Goal: Task Accomplishment & Management: Complete application form

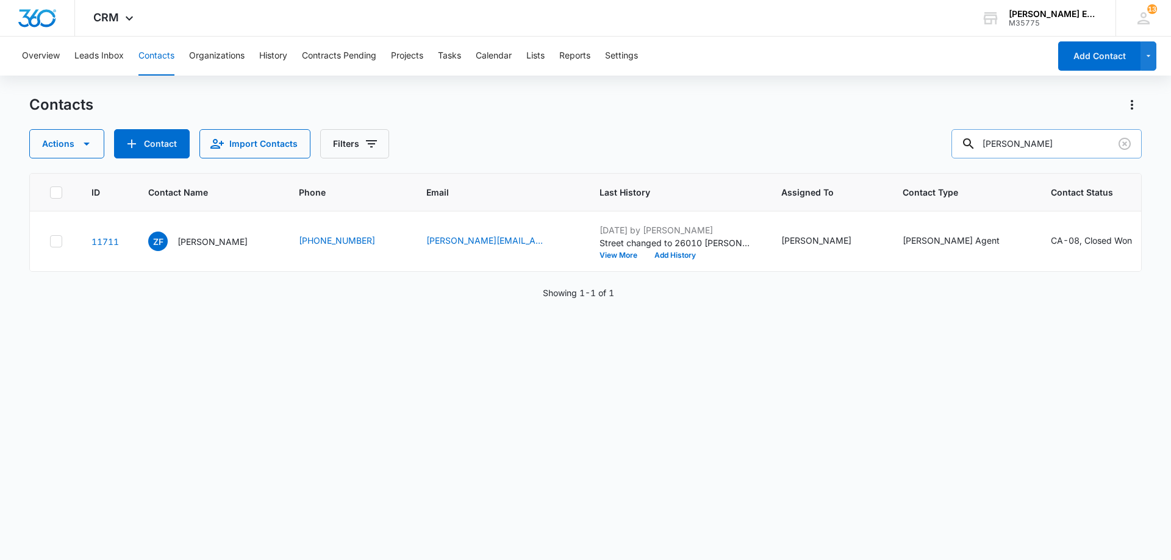
drag, startPoint x: 1022, startPoint y: 146, endPoint x: 984, endPoint y: 143, distance: 37.3
click at [984, 143] on div "[PERSON_NAME]" at bounding box center [1046, 143] width 190 height 29
type input "[PERSON_NAME]"
click at [1123, 145] on icon "Clear" at bounding box center [1125, 144] width 12 height 12
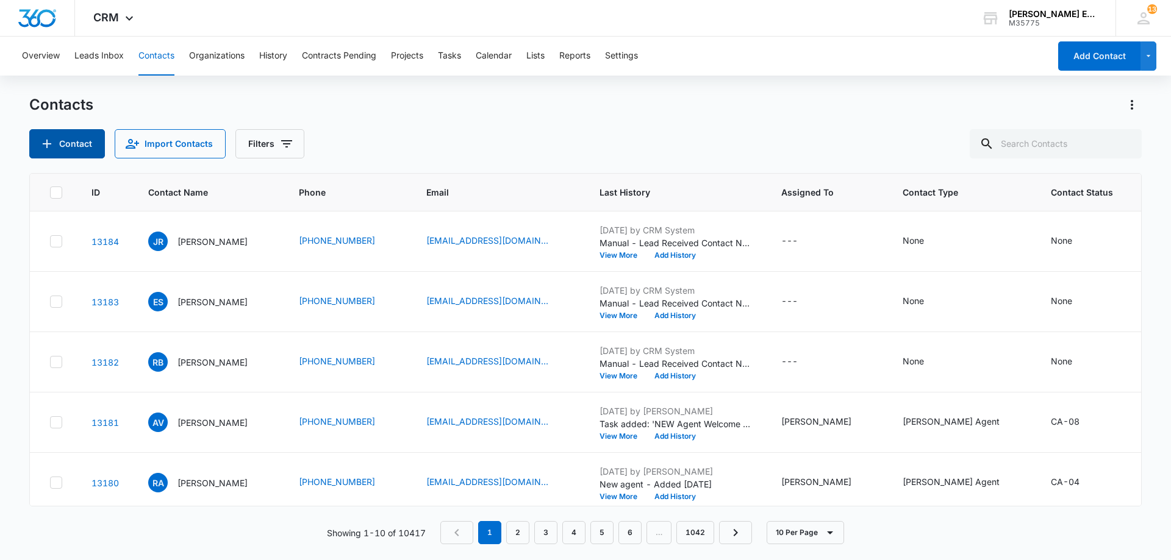
click at [81, 151] on button "Contact" at bounding box center [67, 143] width 76 height 29
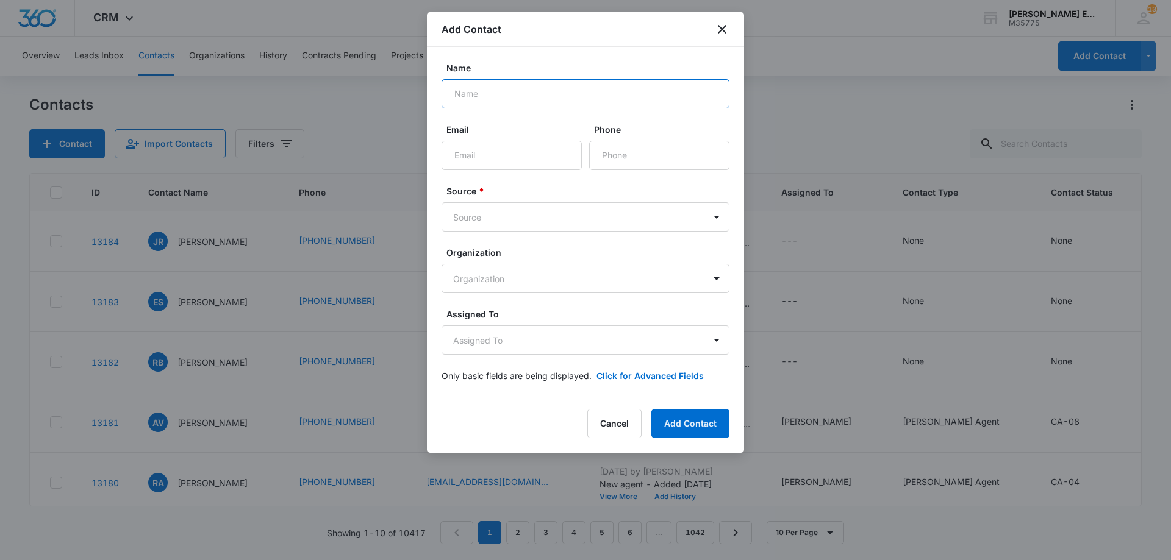
click at [528, 94] on input "Name" at bounding box center [586, 93] width 288 height 29
paste input "[PERSON_NAME]"
type input "[PERSON_NAME]"
click at [510, 168] on input "Email" at bounding box center [512, 155] width 140 height 29
paste input "[EMAIL_ADDRESS][DOMAIN_NAME]"
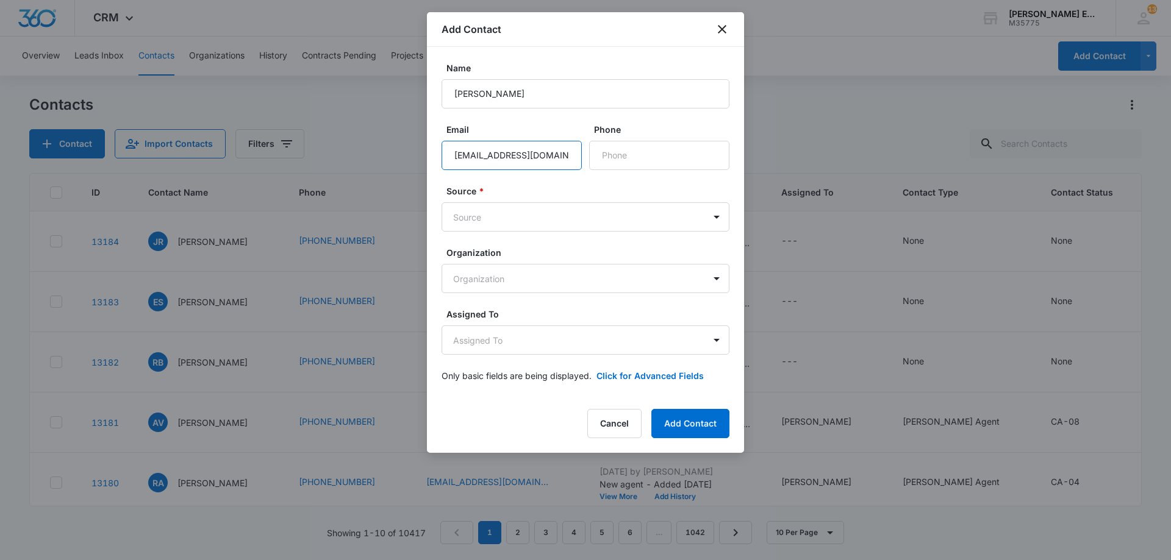
scroll to position [0, 5]
type input "[EMAIL_ADDRESS][DOMAIN_NAME]"
click at [520, 182] on form "Name [PERSON_NAME] Email [EMAIL_ADDRESS][DOMAIN_NAME] Phone Source * Source Org…" at bounding box center [586, 229] width 288 height 335
click at [627, 161] on input "Phone" at bounding box center [659, 155] width 140 height 29
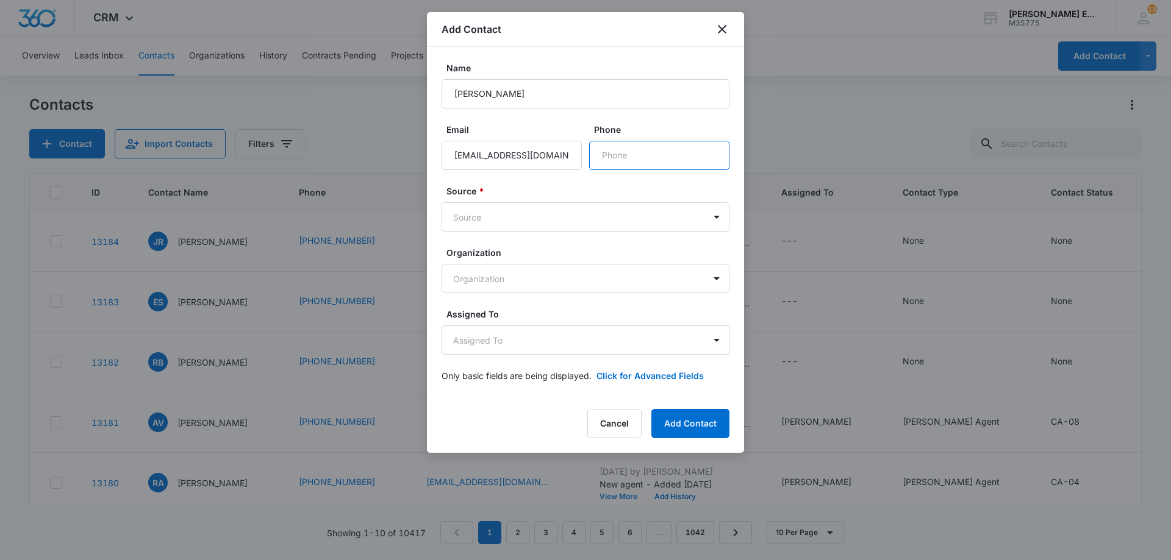
paste input "[PHONE_NUMBER]"
type input "[PHONE_NUMBER]"
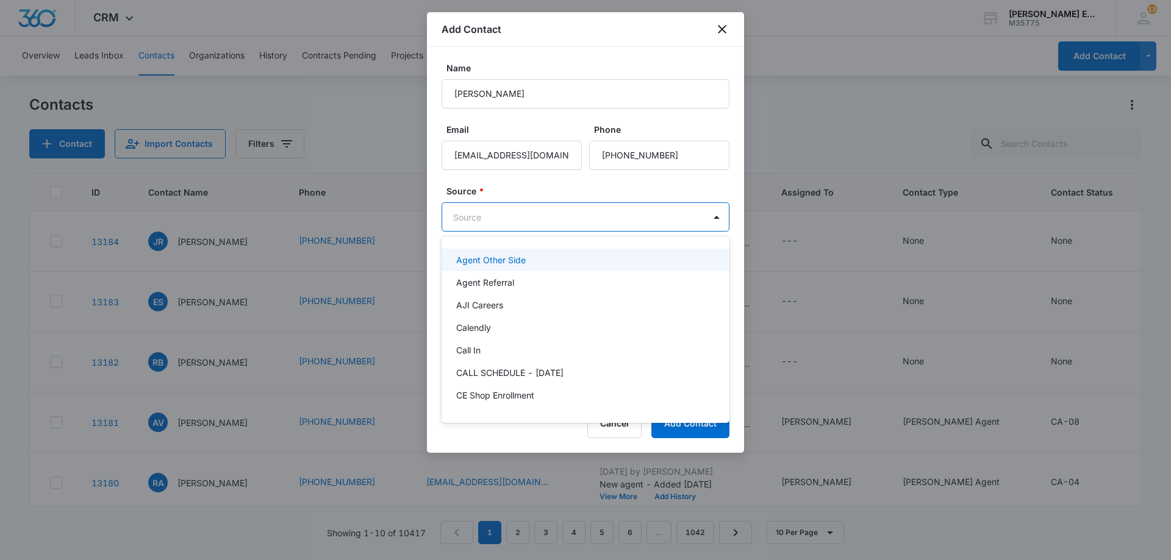
click at [521, 220] on body "CRM Apps Reputation Websites Forms CRM Email Social Shop Payments POS Content A…" at bounding box center [585, 280] width 1171 height 560
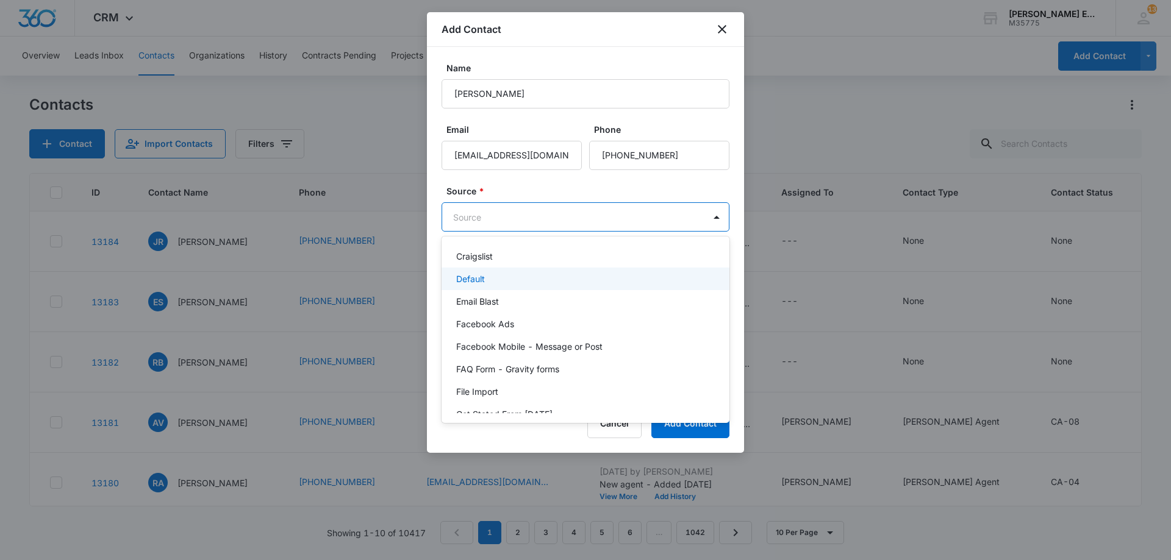
scroll to position [183, 0]
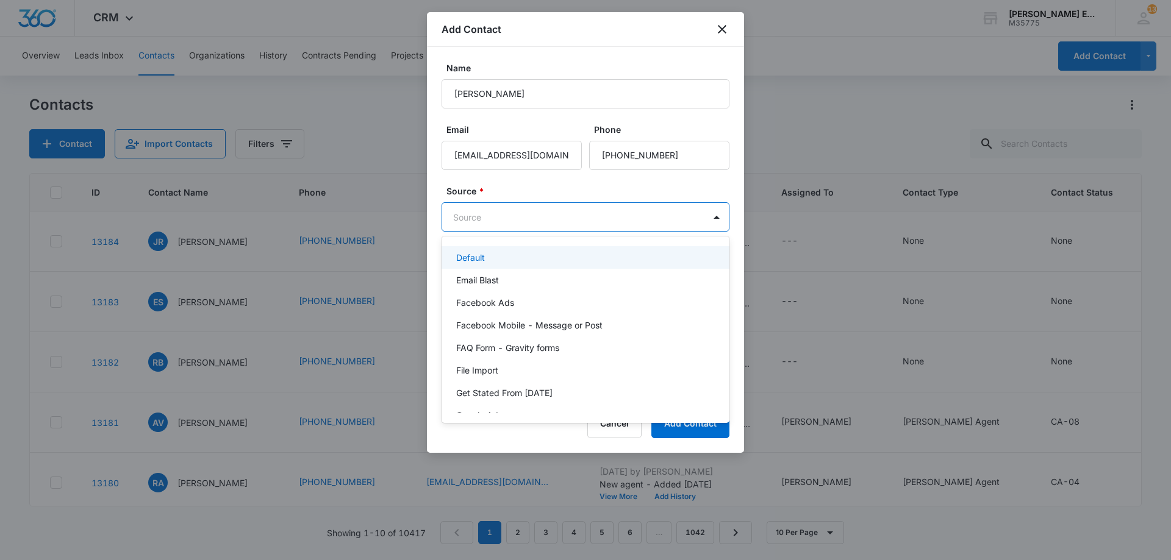
click at [474, 253] on p "Default" at bounding box center [470, 257] width 29 height 13
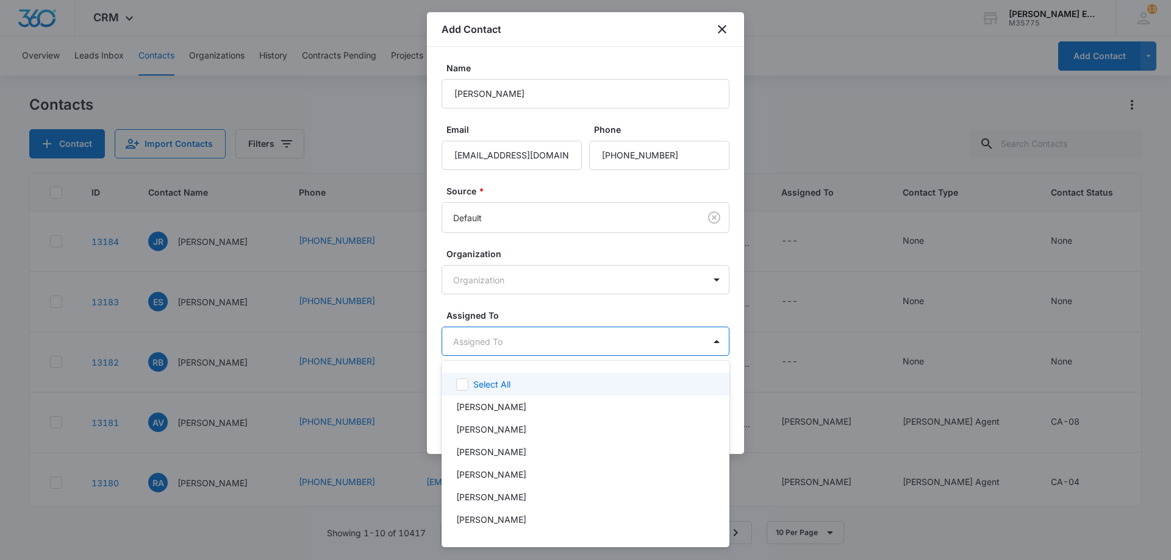
click at [668, 344] on body "CRM Apps Reputation Websites Forms CRM Email Social Shop Payments POS Content A…" at bounding box center [585, 280] width 1171 height 560
click at [504, 527] on div "[PERSON_NAME]" at bounding box center [586, 520] width 288 height 23
click at [645, 342] on div at bounding box center [585, 280] width 1171 height 560
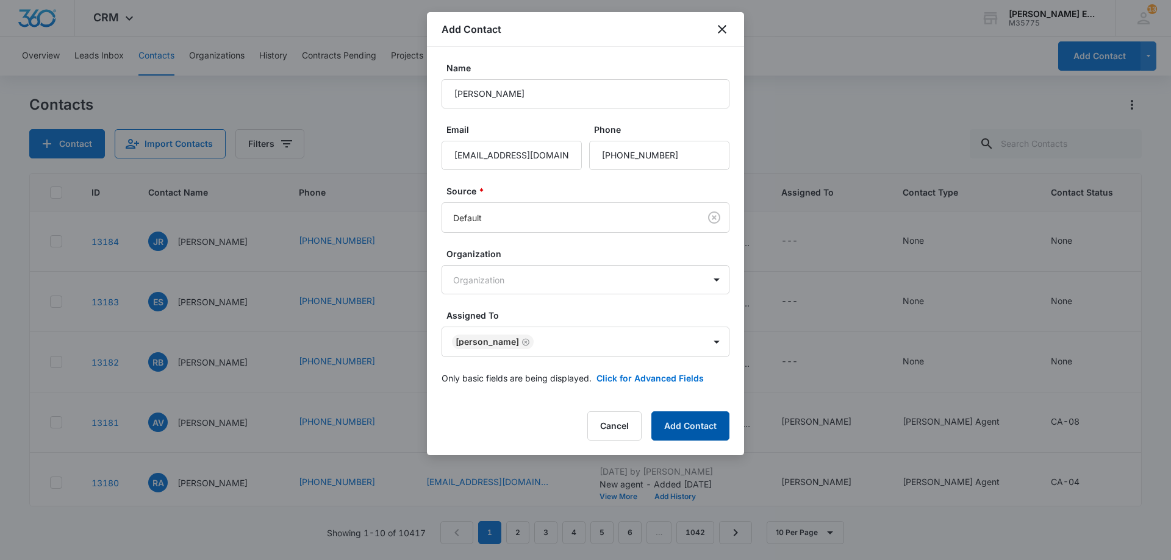
click at [680, 428] on button "Add Contact" at bounding box center [690, 426] width 78 height 29
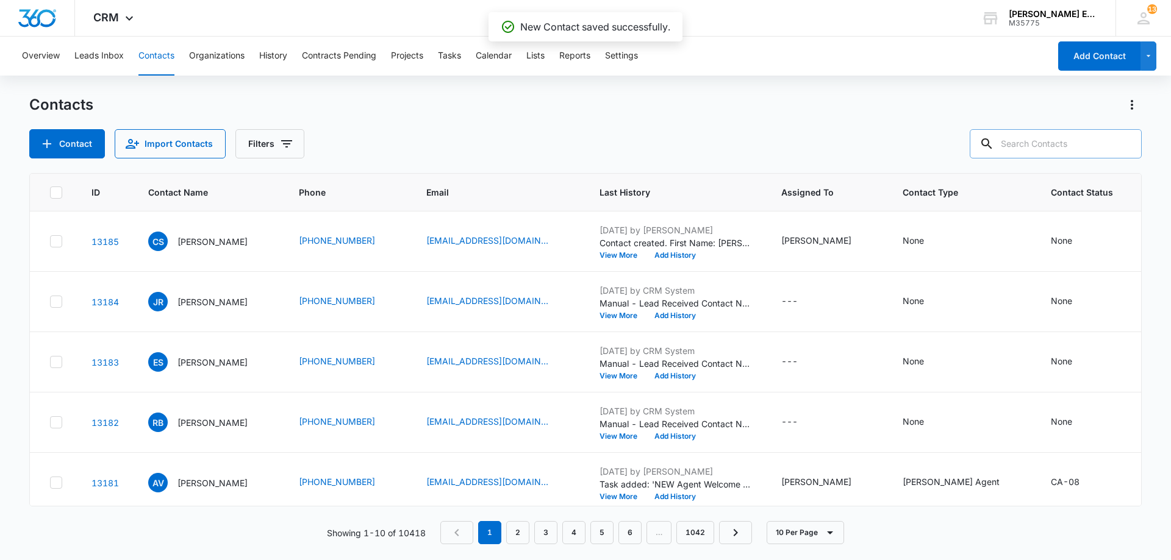
click at [1033, 152] on input "text" at bounding box center [1056, 143] width 172 height 29
click at [204, 229] on td "CS [PERSON_NAME]" at bounding box center [209, 242] width 151 height 60
click at [202, 240] on p "[PERSON_NAME]" at bounding box center [212, 241] width 70 height 13
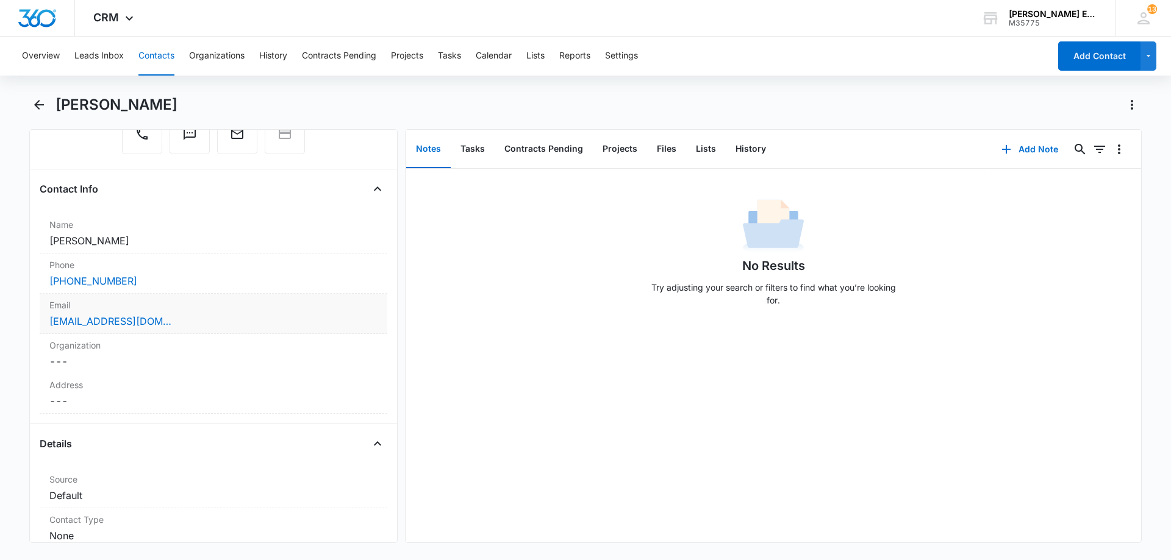
scroll to position [183, 0]
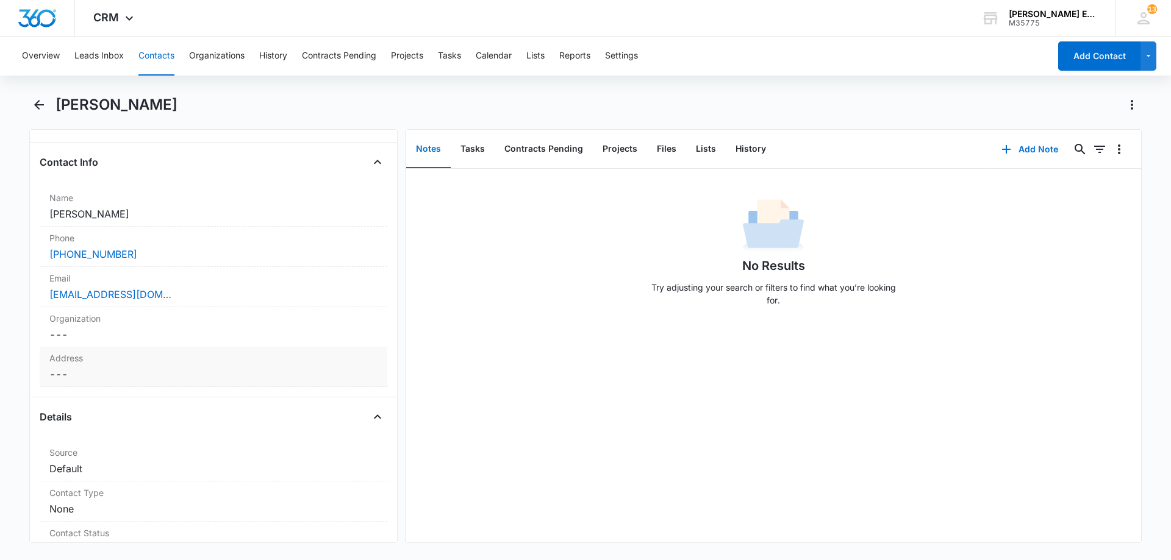
click at [83, 365] on div "Address Cancel Save Changes ---" at bounding box center [214, 367] width 348 height 40
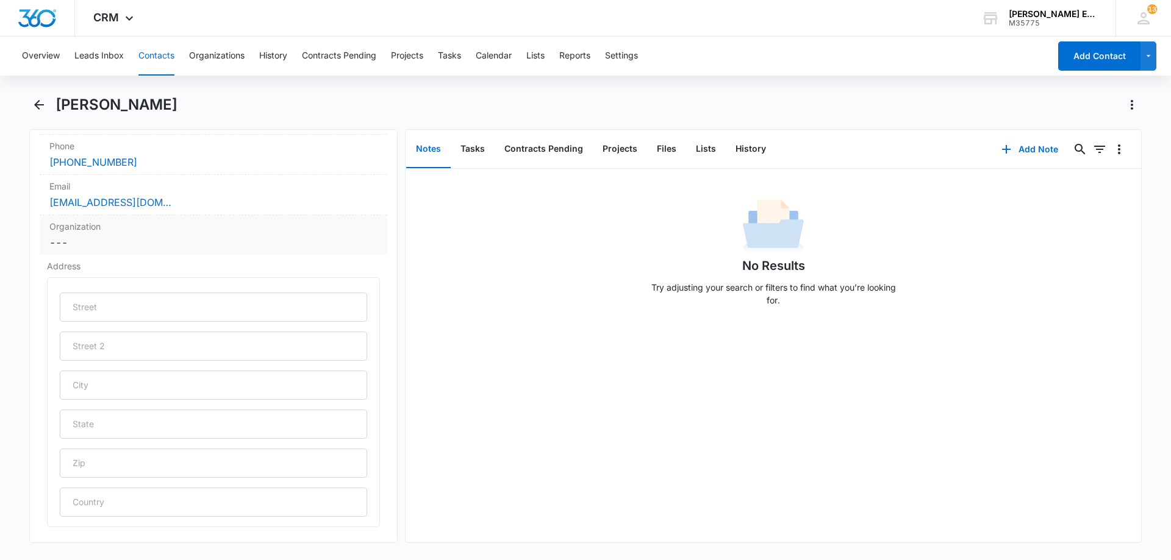
scroll to position [305, 0]
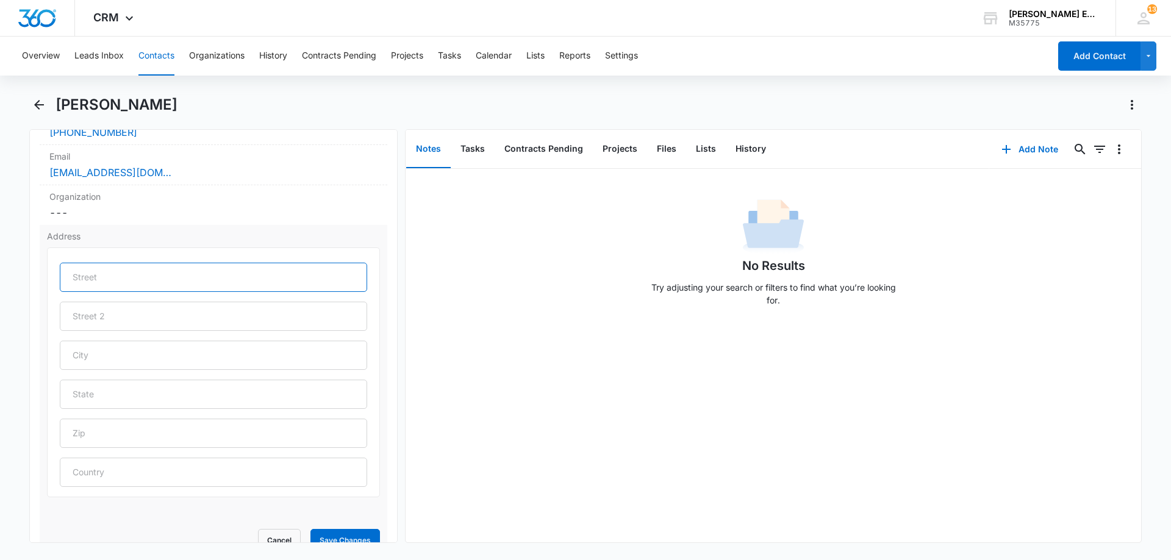
click at [185, 275] on input "text" at bounding box center [213, 277] width 307 height 29
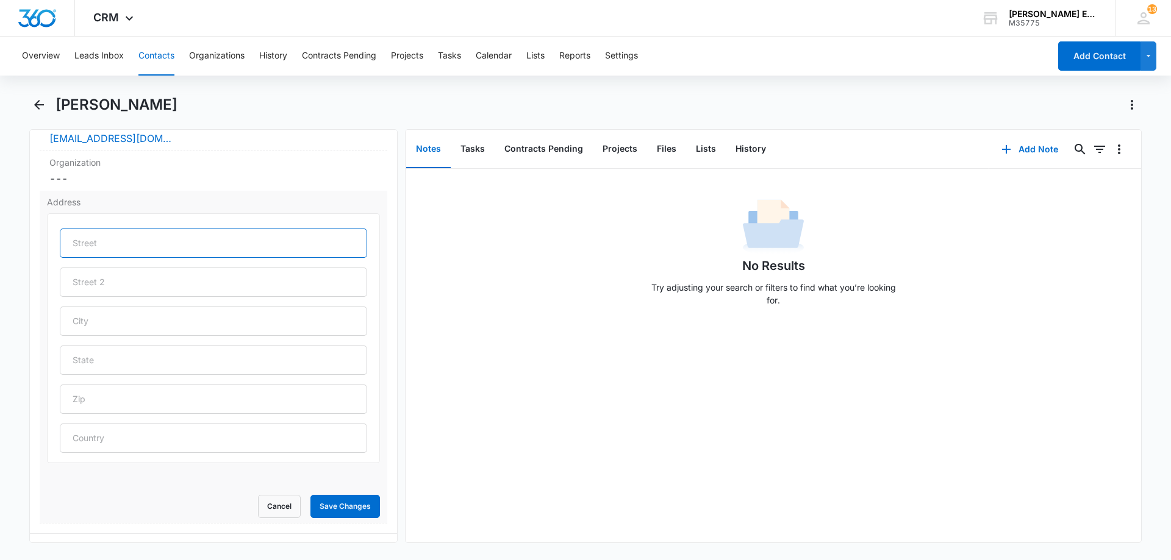
scroll to position [427, 0]
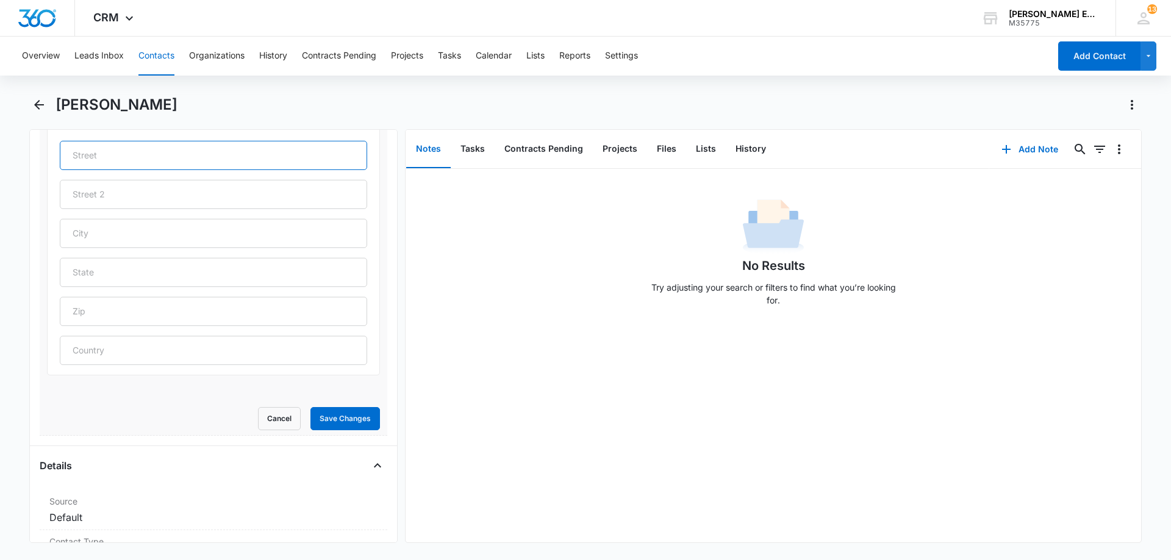
paste input "1775 [PERSON_NAME]"
type input "1775 [PERSON_NAME]"
click at [135, 233] on input "text" at bounding box center [213, 233] width 307 height 29
paste input "Oceanside"
type input "Oceanside"
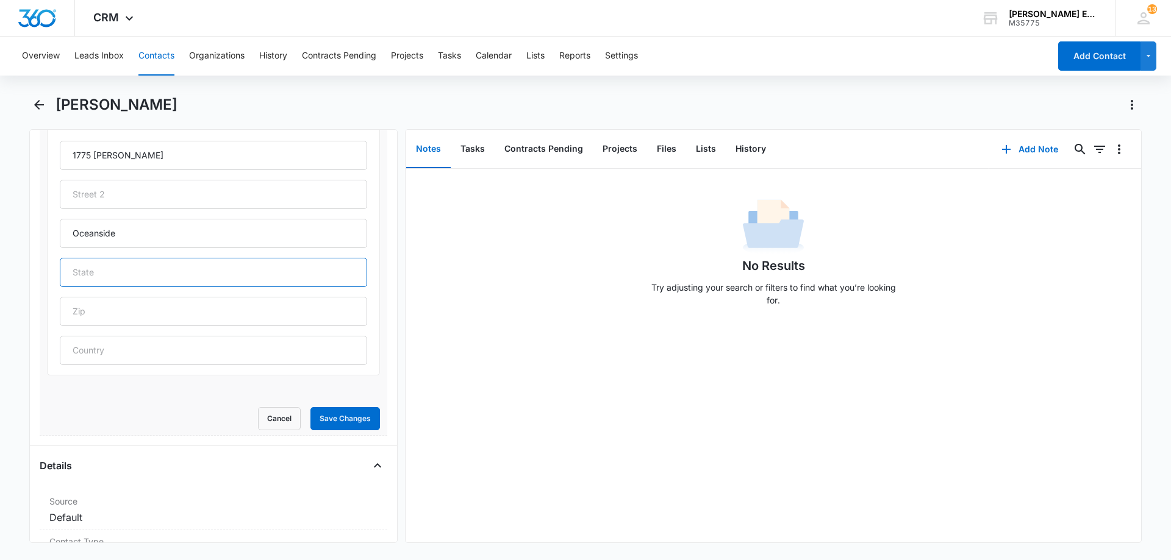
click at [110, 276] on input "text" at bounding box center [213, 272] width 307 height 29
type input "CA"
click at [106, 323] on input "text" at bounding box center [213, 311] width 307 height 29
paste input "92054"
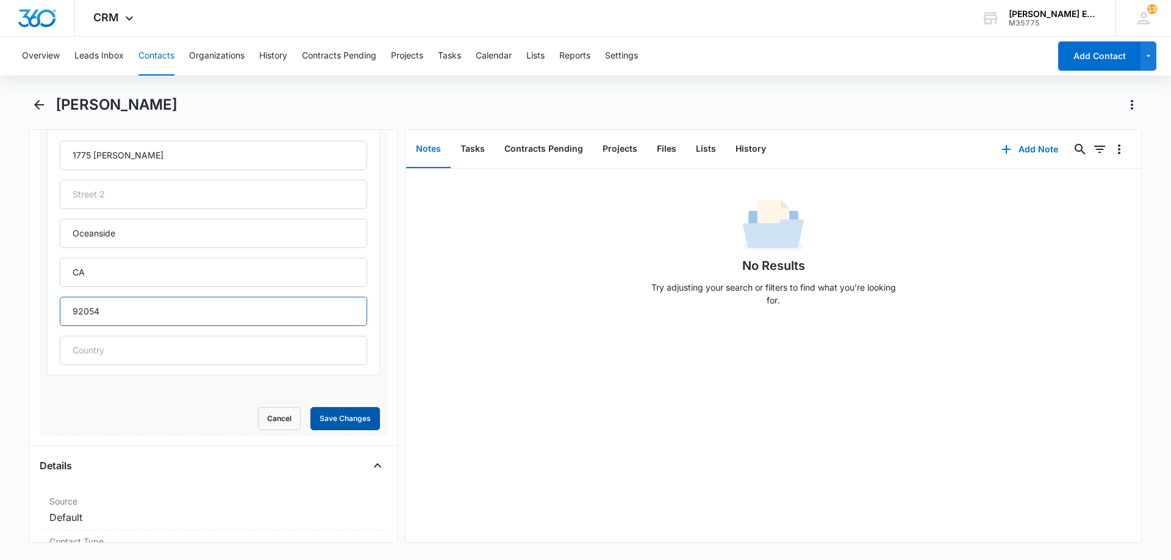
type input "92054"
click at [340, 415] on button "Save Changes" at bounding box center [345, 418] width 70 height 23
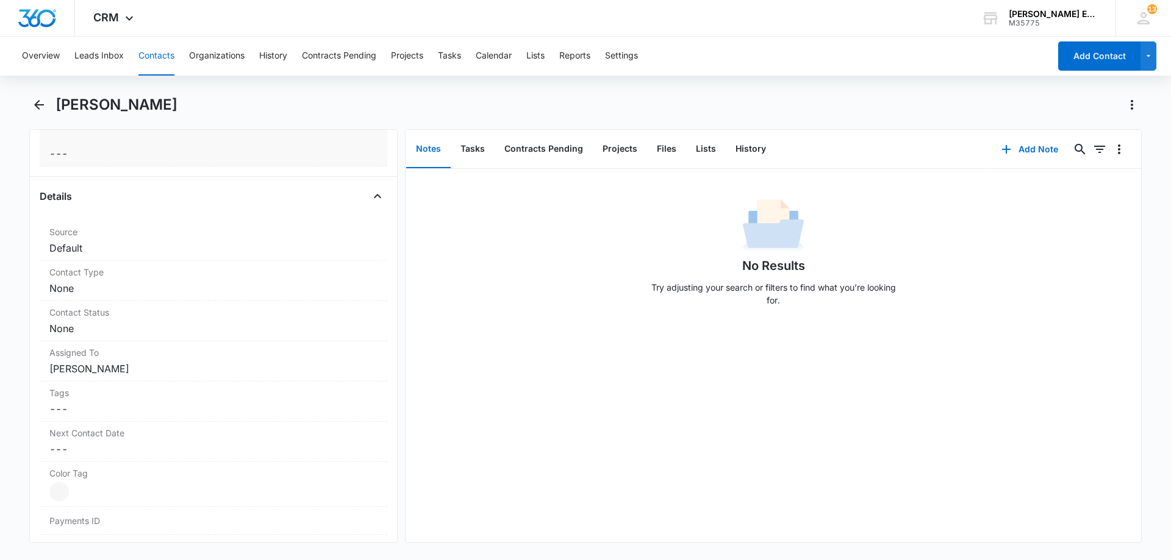
scroll to position [420, 0]
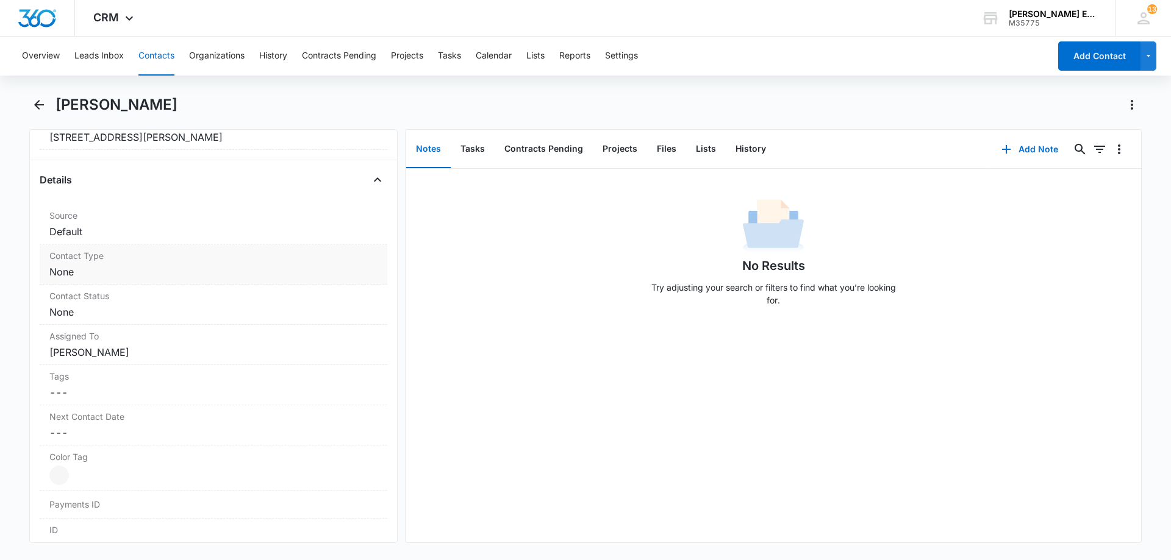
click at [129, 274] on dd "Cancel Save Changes None" at bounding box center [213, 272] width 328 height 15
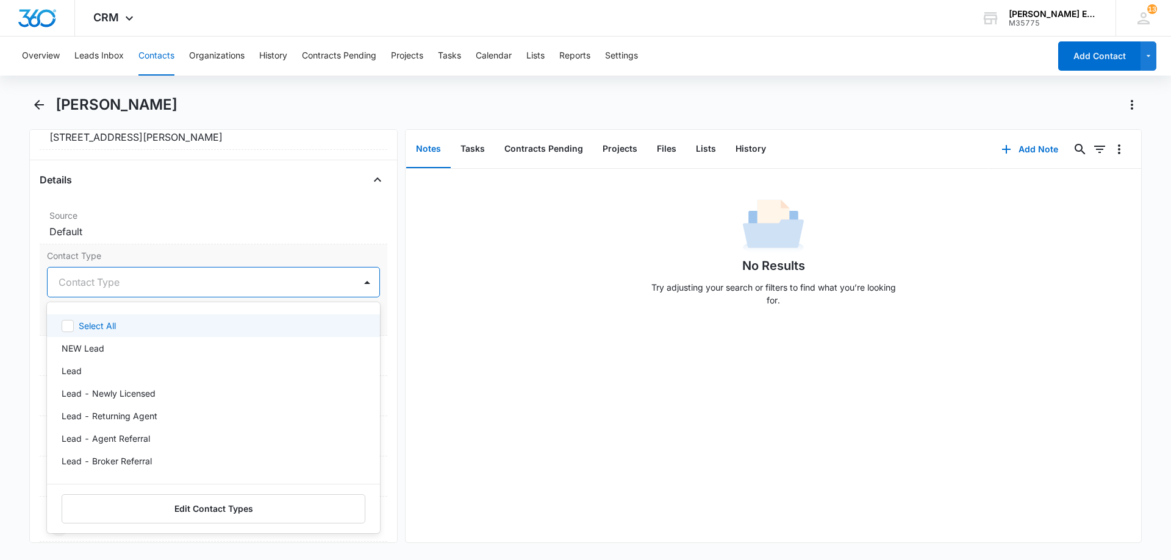
click at [173, 282] on div at bounding box center [199, 282] width 281 height 17
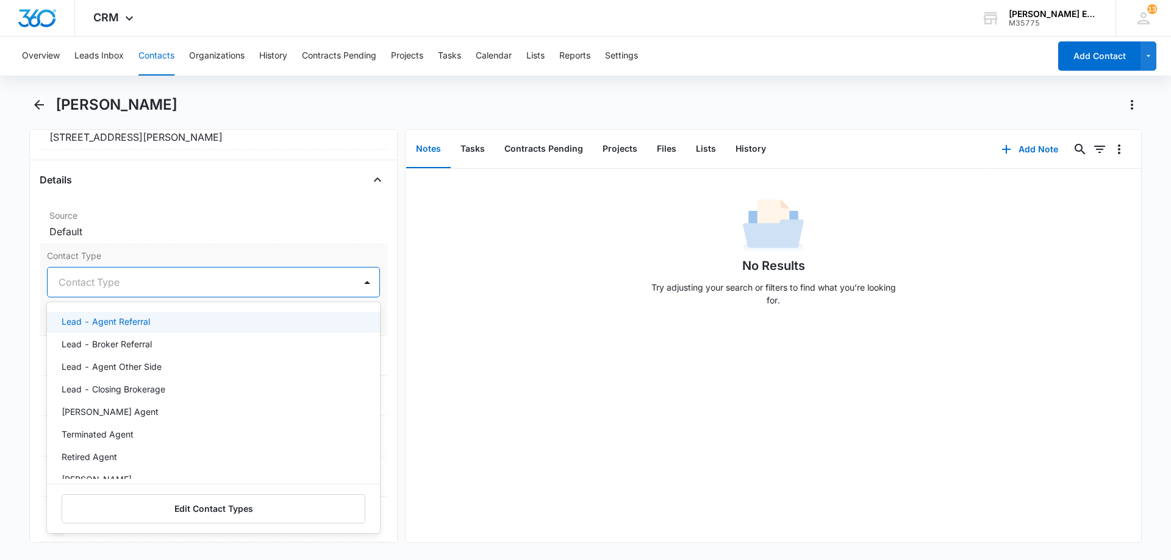
scroll to position [122, 0]
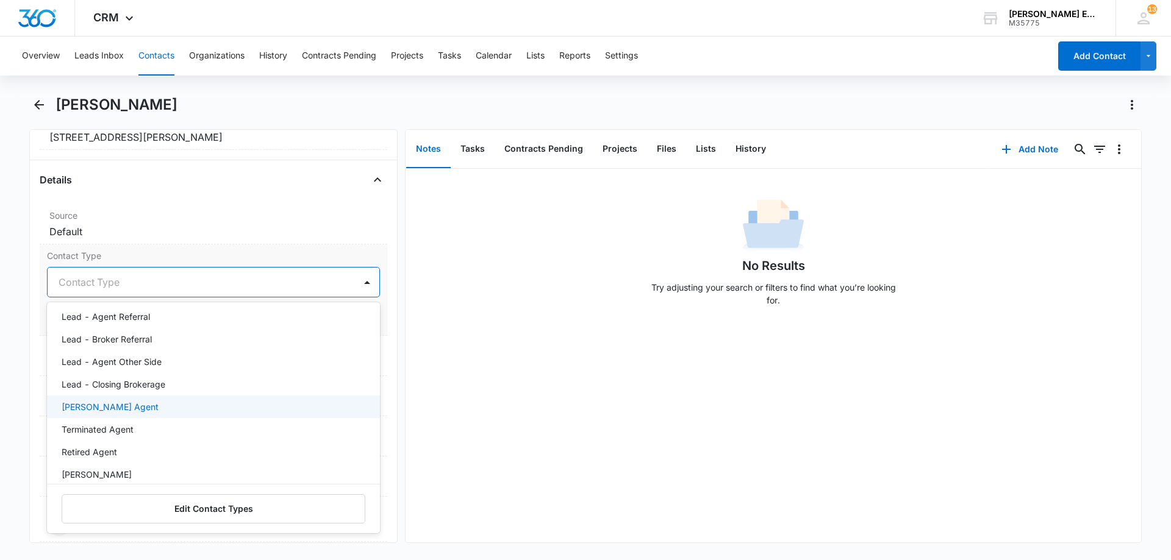
click at [109, 411] on p "[PERSON_NAME] Agent" at bounding box center [110, 407] width 97 height 13
click at [190, 281] on div at bounding box center [254, 282] width 170 height 17
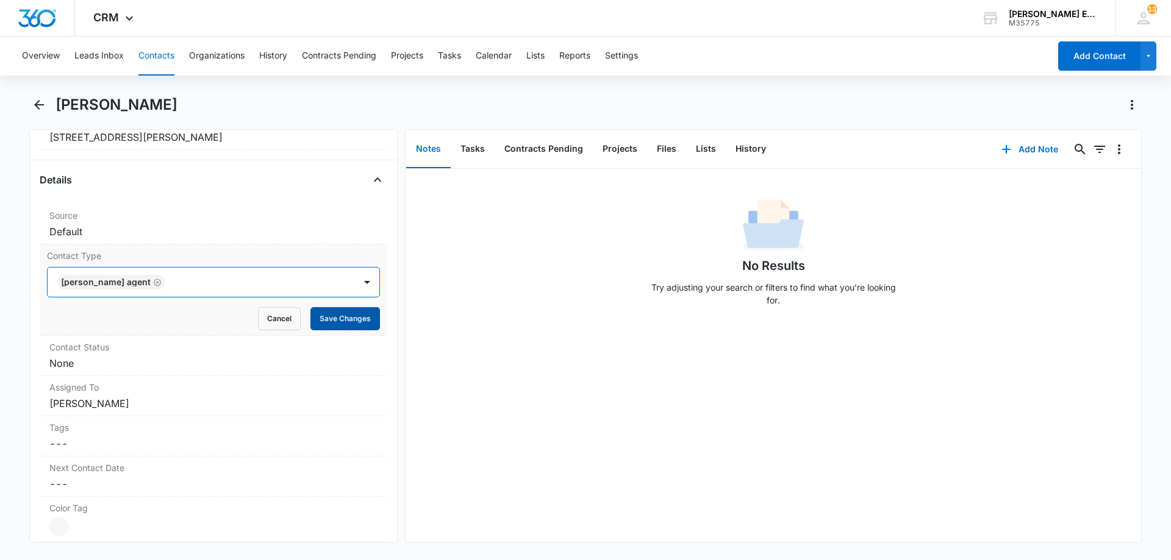
click at [322, 318] on button "Save Changes" at bounding box center [345, 318] width 70 height 23
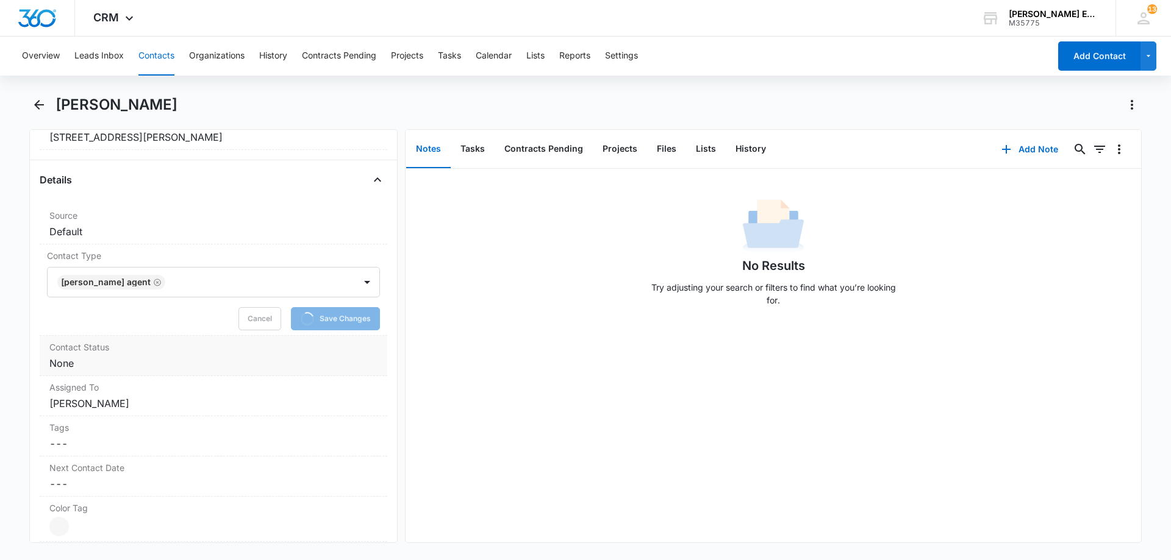
click at [174, 360] on dd "Cancel Save Changes None" at bounding box center [213, 363] width 328 height 15
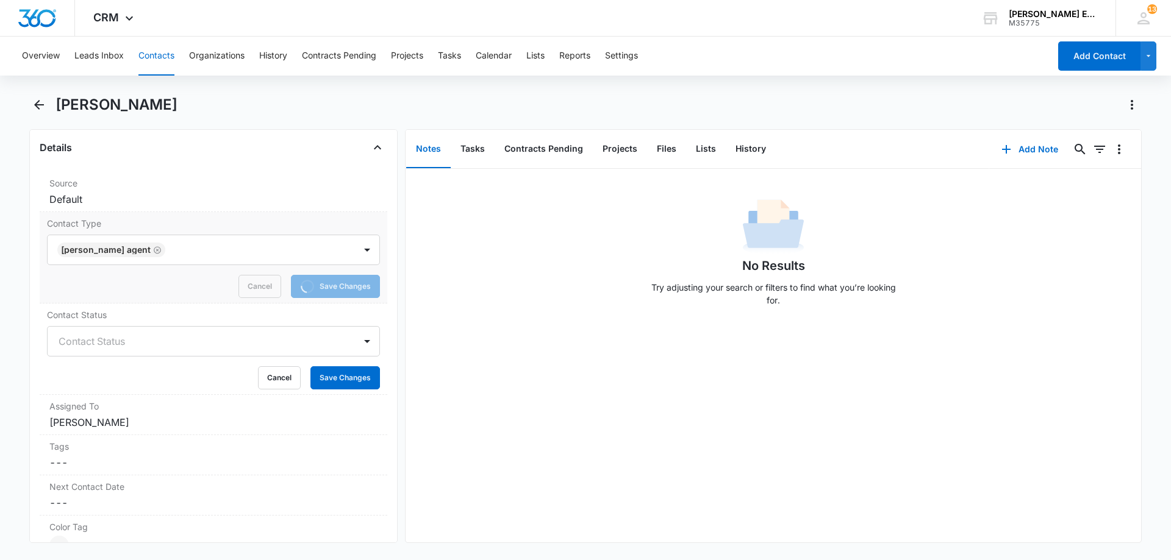
scroll to position [481, 0]
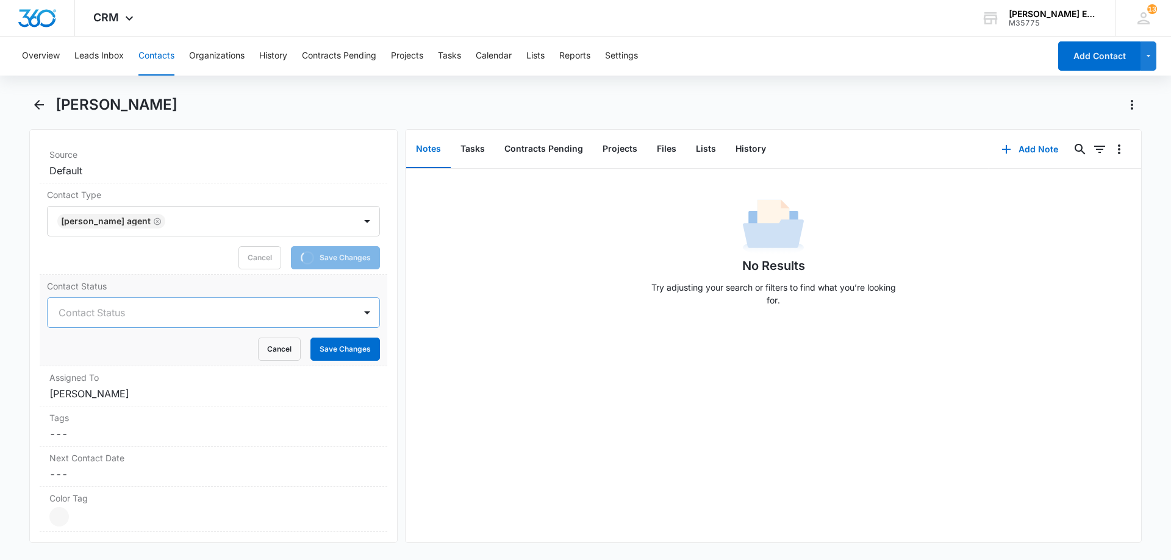
click at [133, 316] on div at bounding box center [199, 312] width 281 height 17
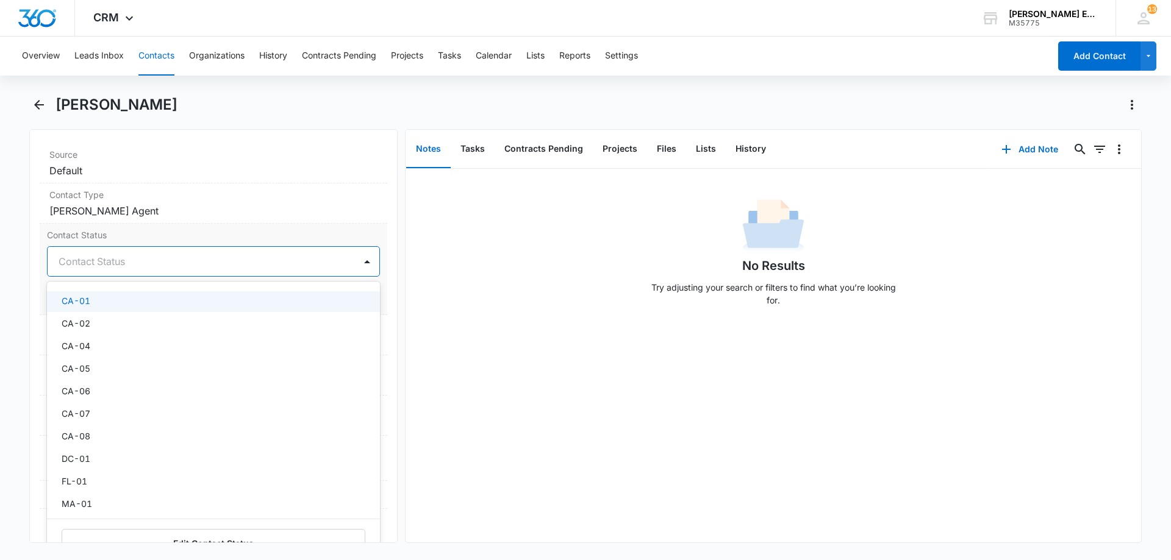
scroll to position [366, 0]
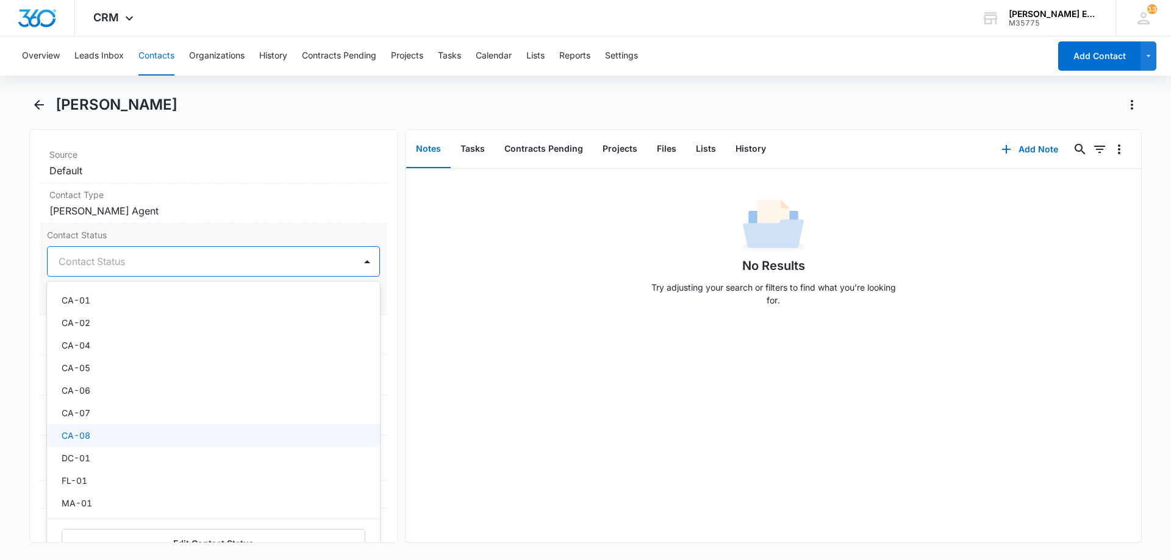
click at [88, 433] on p "CA-08" at bounding box center [76, 435] width 29 height 13
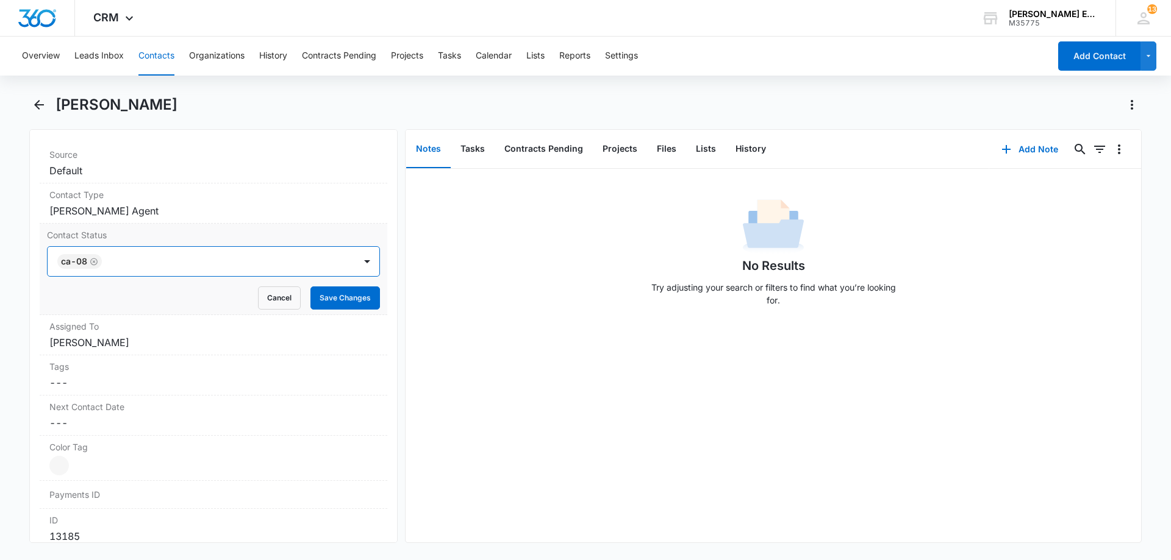
click at [218, 258] on div at bounding box center [223, 261] width 234 height 17
click at [329, 295] on button "Save Changes" at bounding box center [345, 298] width 70 height 23
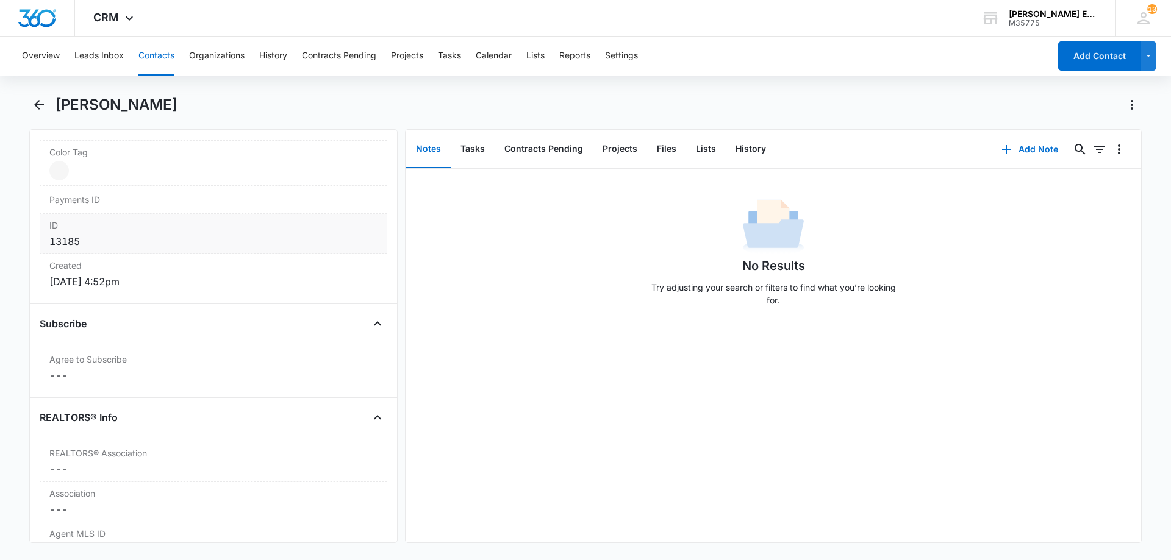
scroll to position [847, 0]
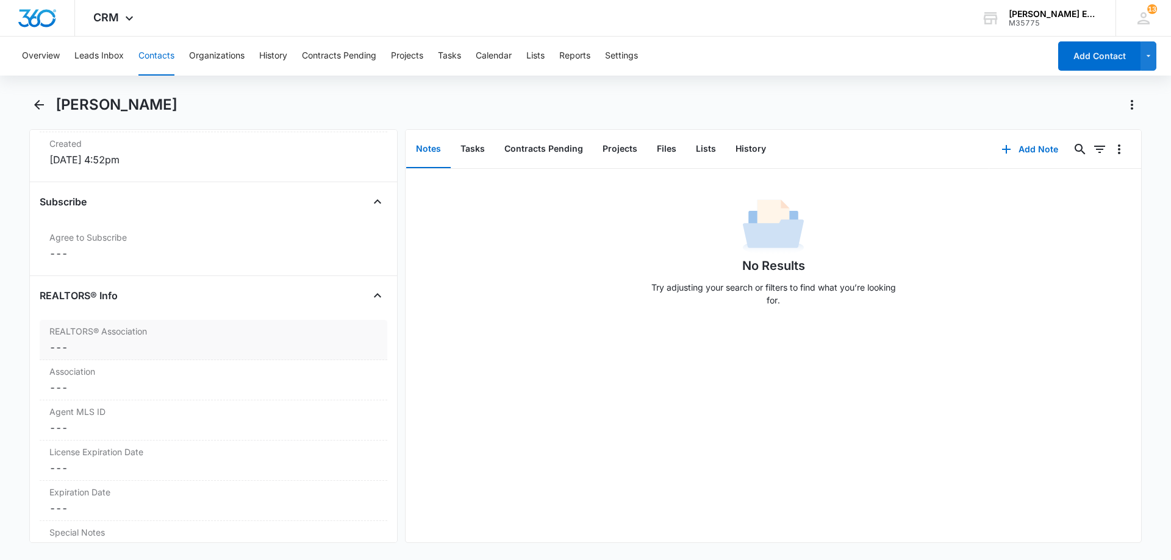
click at [118, 349] on dd "Cancel Save Changes ---" at bounding box center [213, 347] width 328 height 15
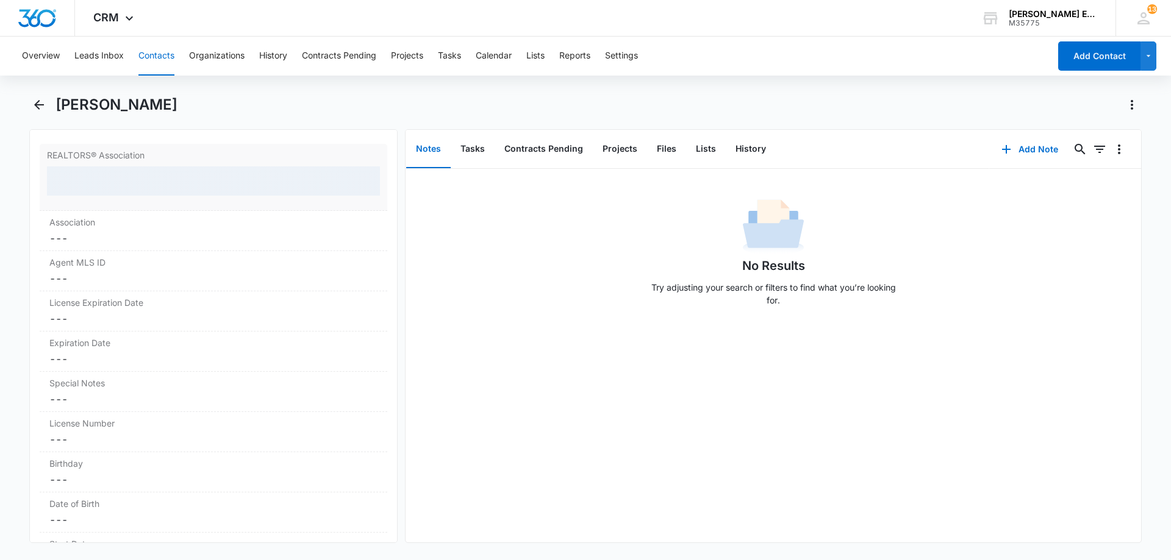
scroll to position [1030, 0]
click at [193, 173] on div at bounding box center [213, 174] width 333 height 29
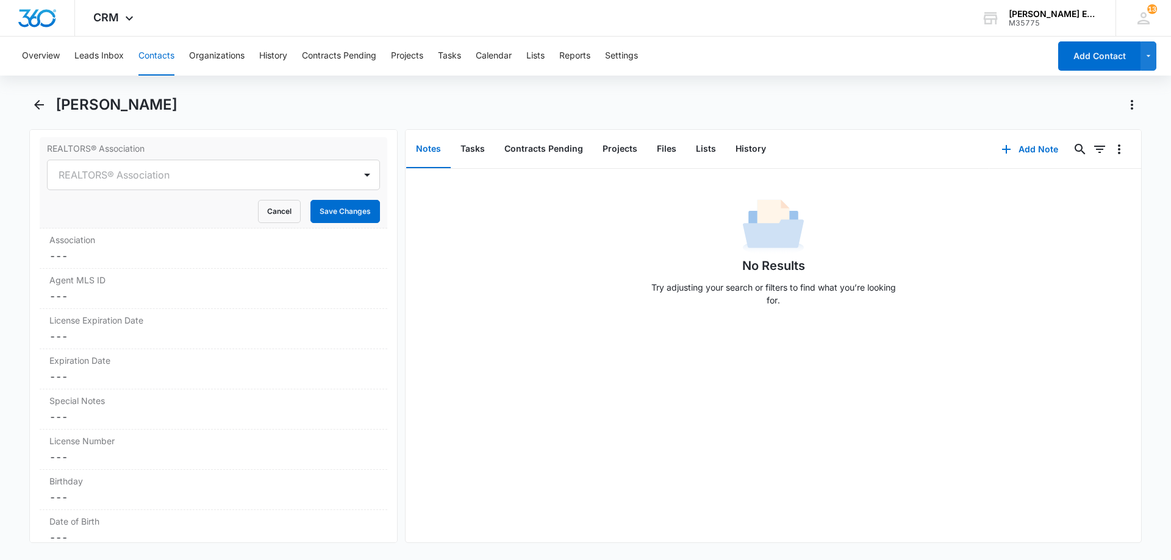
click at [127, 174] on div at bounding box center [199, 175] width 281 height 17
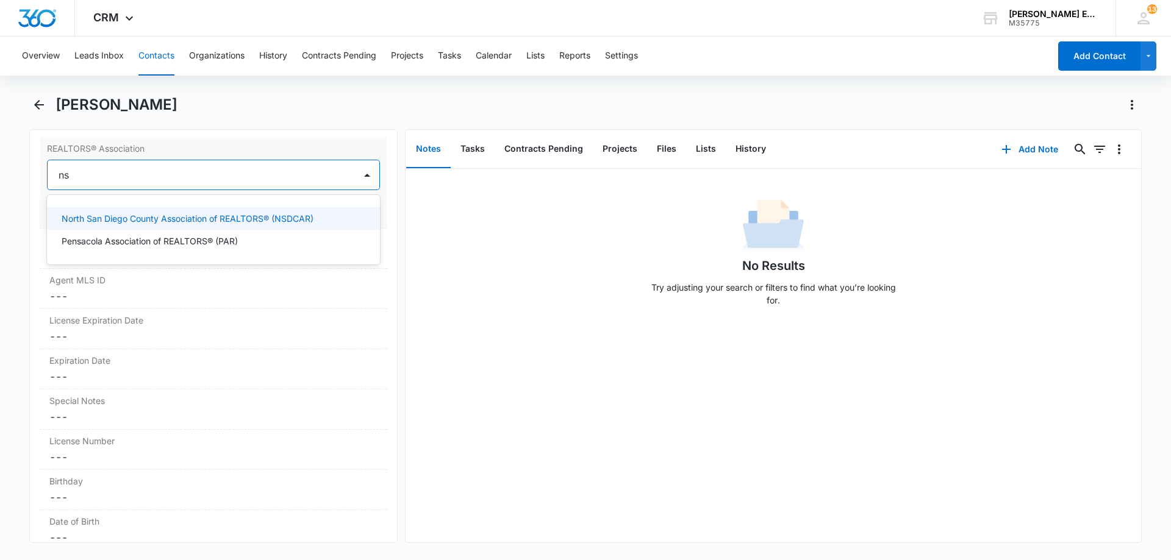
type input "nsd"
click at [121, 219] on p "North San Diego County Association of REALTORS® (NSDCAR)" at bounding box center [188, 218] width 252 height 13
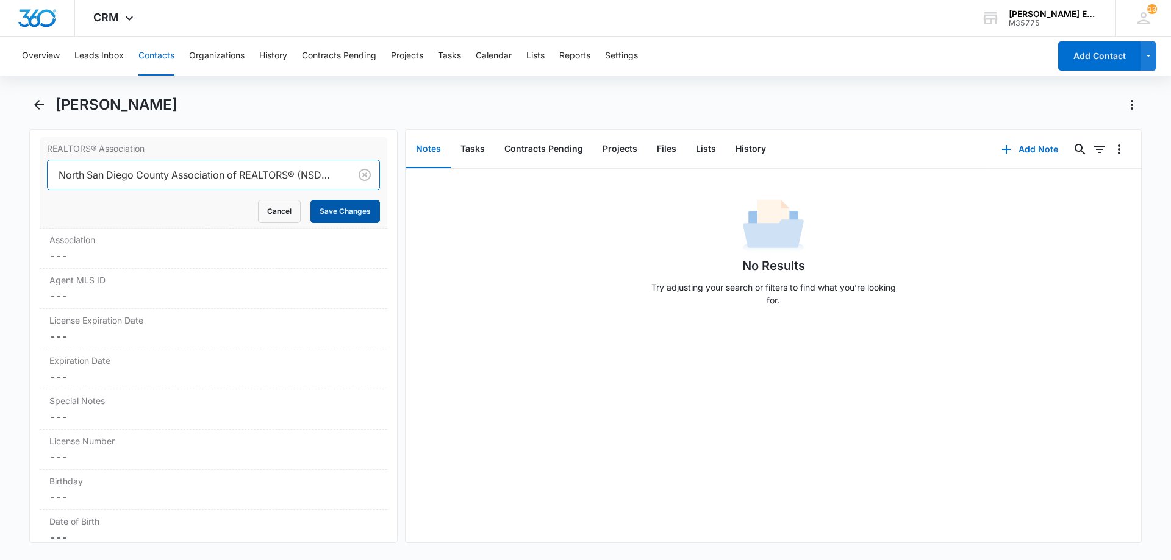
click at [353, 212] on button "Save Changes" at bounding box center [345, 211] width 70 height 23
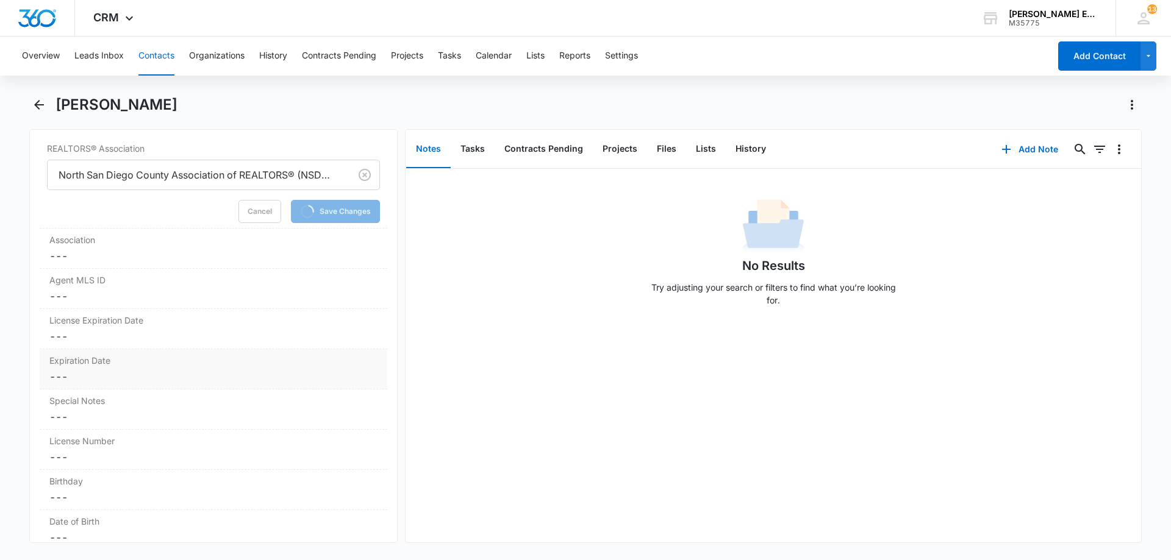
click at [119, 379] on dd "Cancel Save Changes ---" at bounding box center [213, 377] width 328 height 15
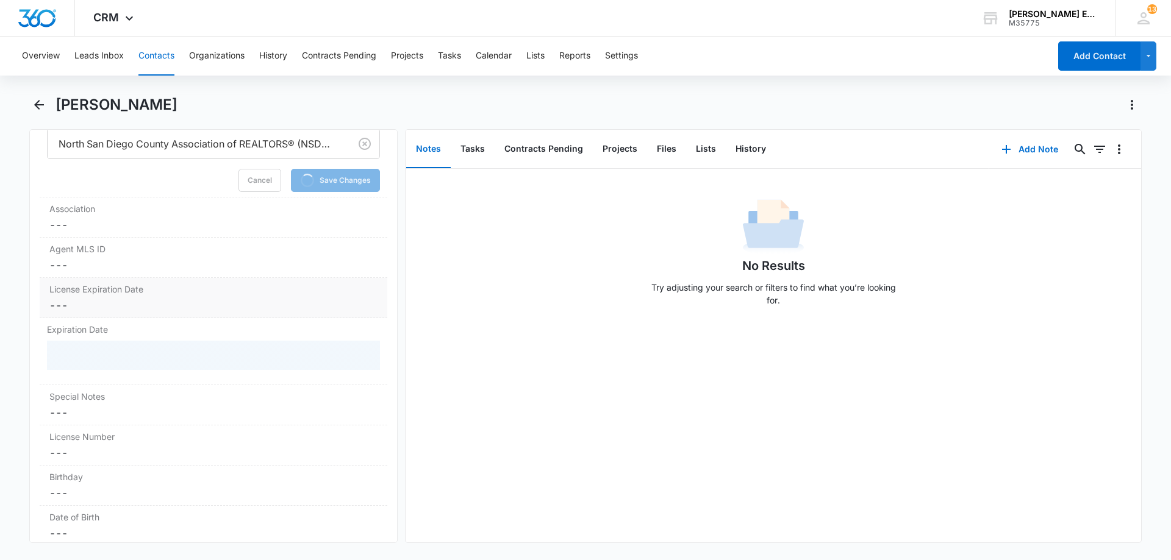
scroll to position [1091, 0]
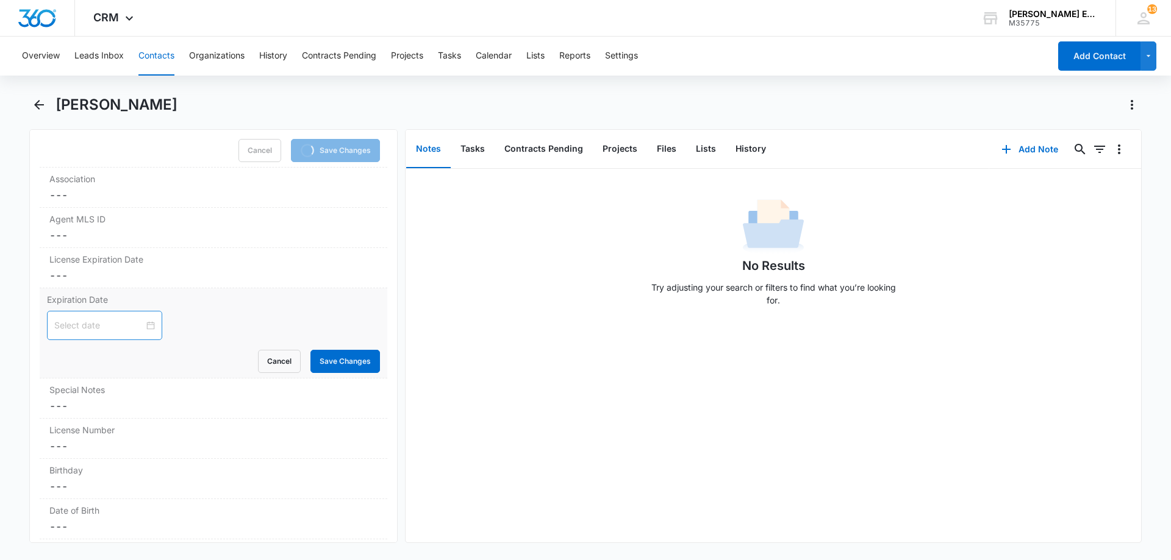
click at [84, 327] on input at bounding box center [99, 325] width 90 height 13
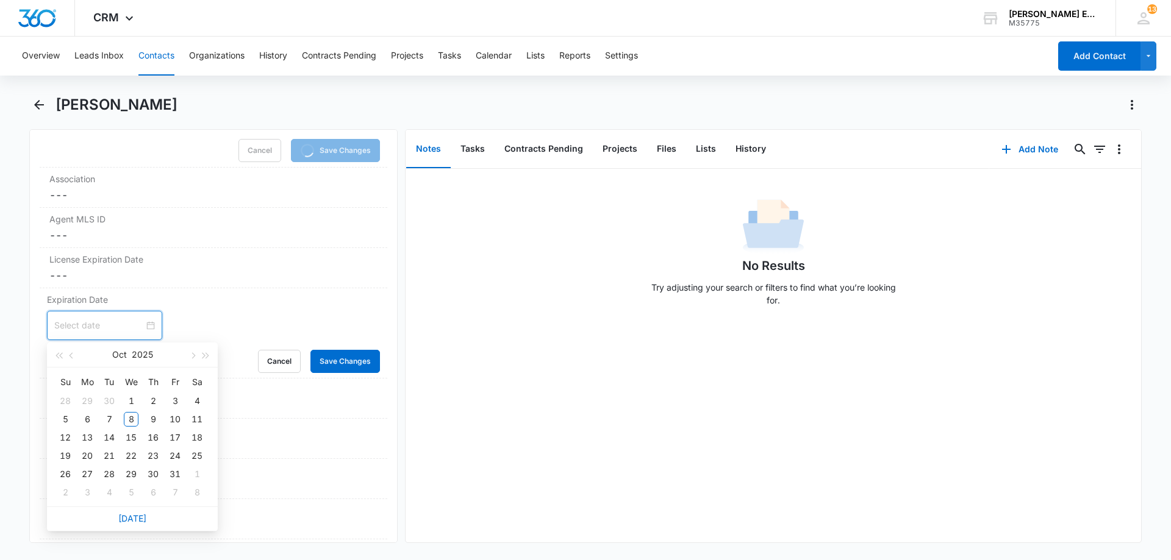
type input "[DATE]"
click at [143, 328] on div at bounding box center [104, 325] width 101 height 13
click at [205, 359] on button "button" at bounding box center [205, 355] width 13 height 24
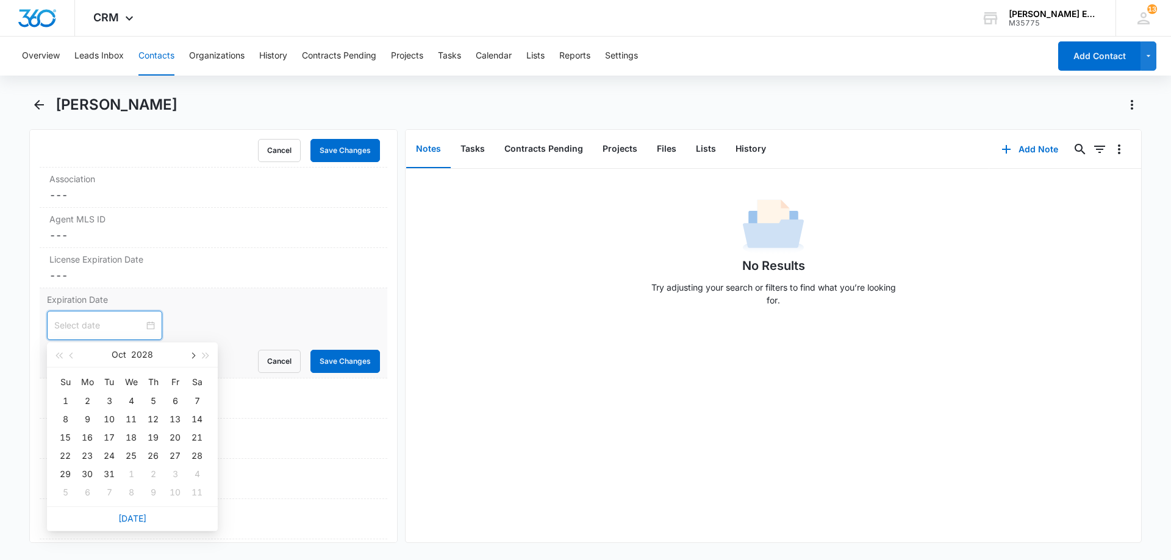
click at [192, 359] on button "button" at bounding box center [191, 355] width 13 height 24
click at [110, 455] on div "19" at bounding box center [109, 456] width 15 height 15
type input "[DATE]"
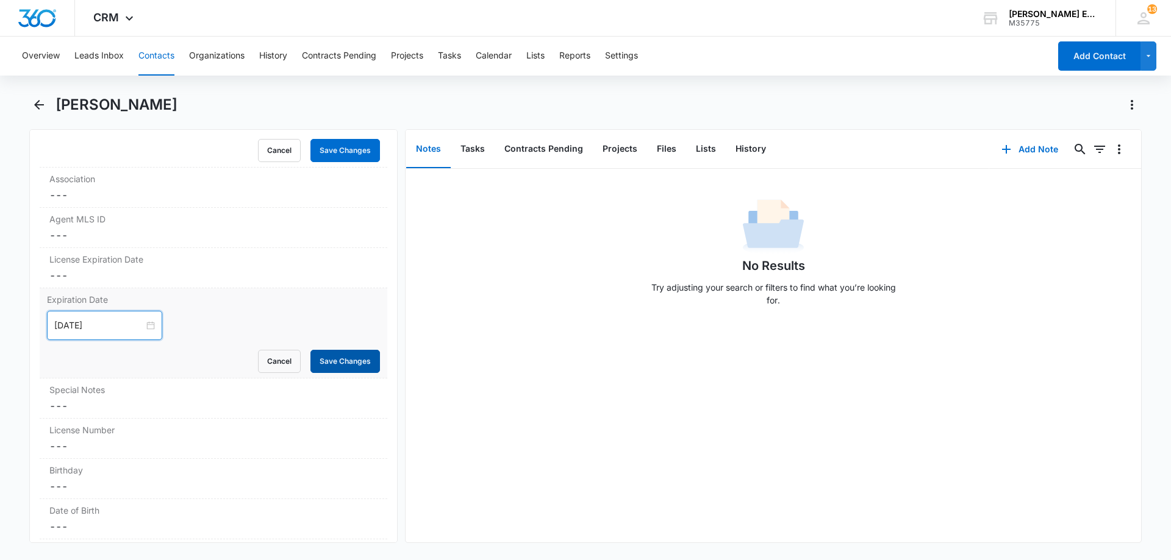
click at [329, 362] on button "Save Changes" at bounding box center [345, 361] width 70 height 23
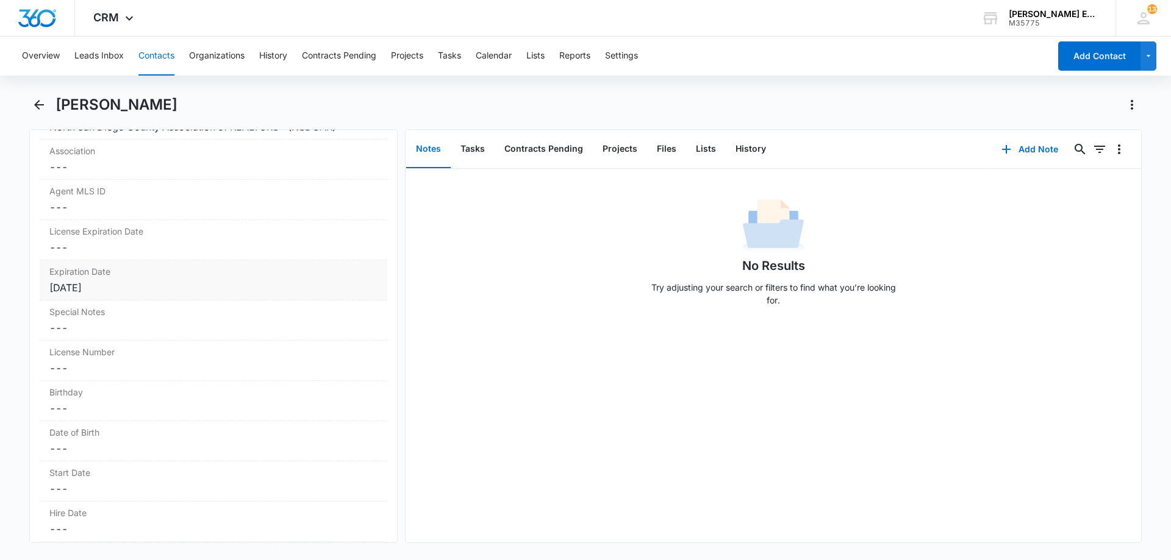
scroll to position [1129, 0]
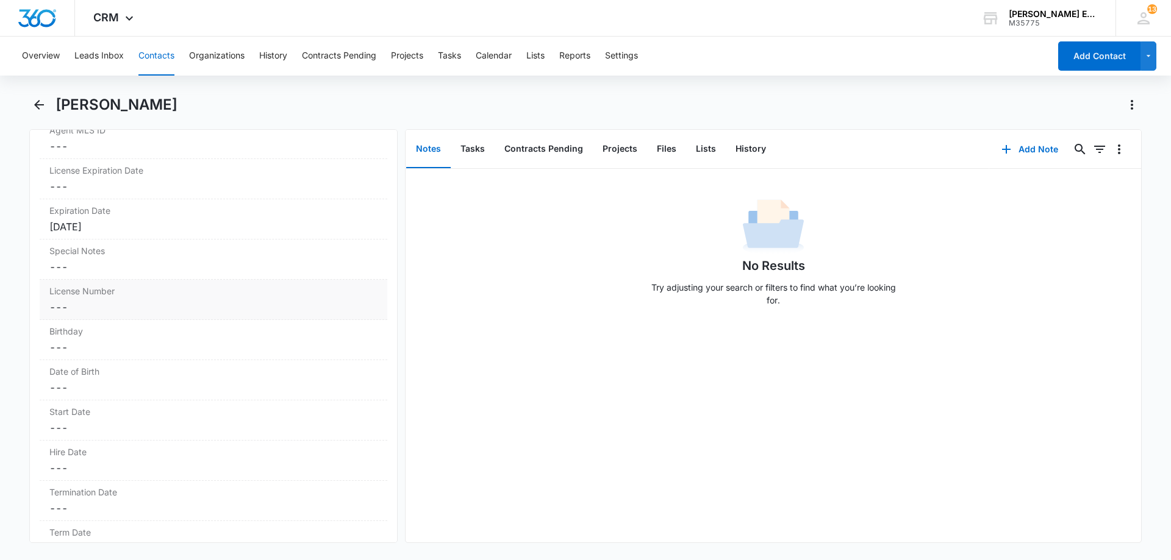
click at [146, 311] on dd "Cancel Save Changes ---" at bounding box center [213, 307] width 328 height 15
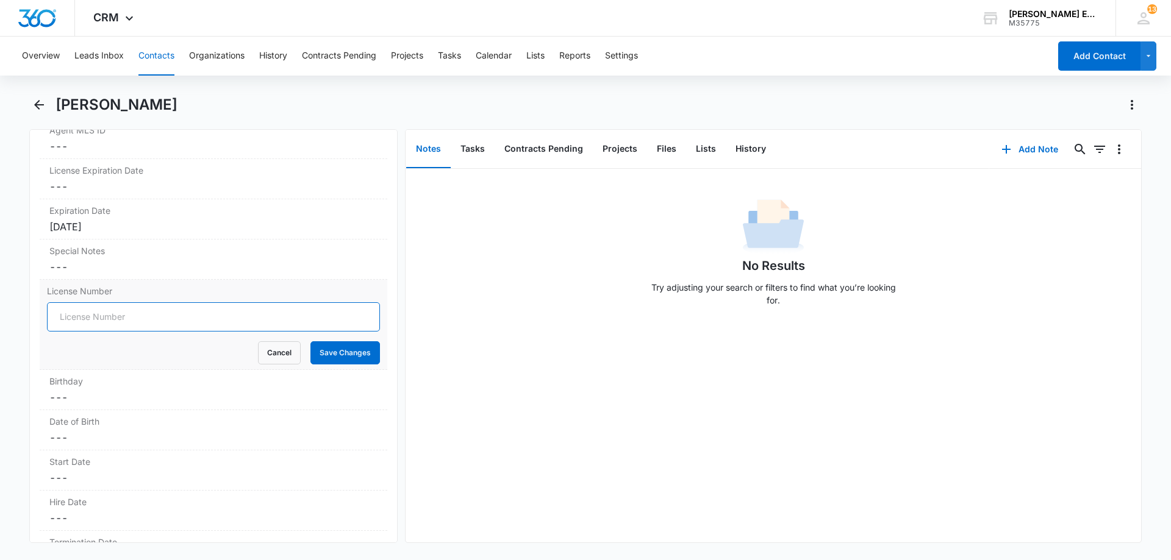
click at [132, 319] on input "License Number" at bounding box center [213, 317] width 333 height 29
paste input "02250129"
type input "02250129"
click at [320, 345] on button "Save Changes" at bounding box center [345, 353] width 70 height 23
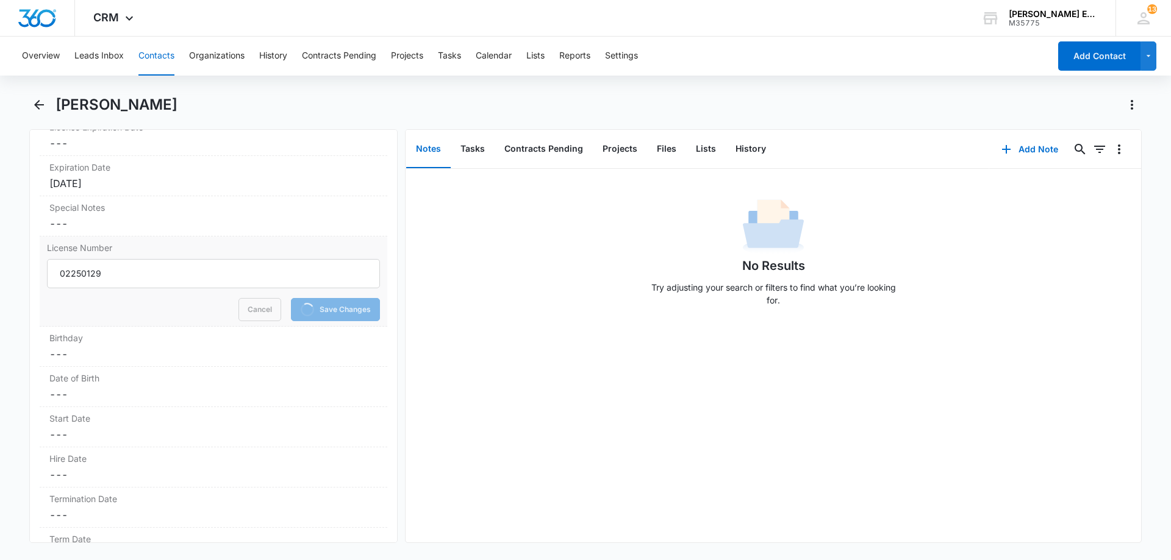
scroll to position [1312, 0]
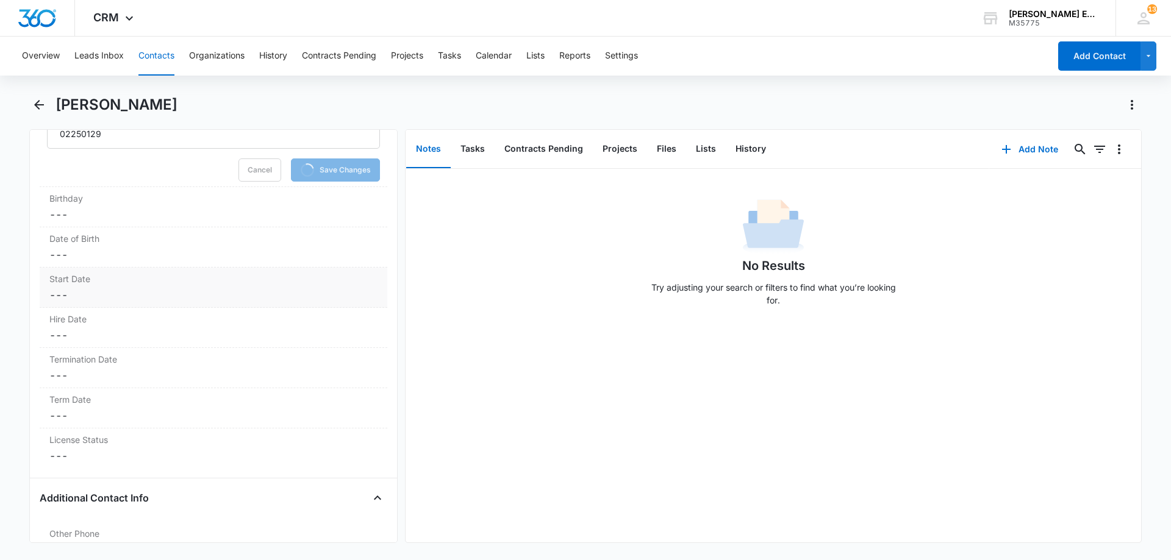
click at [112, 299] on dd "Cancel Save Changes ---" at bounding box center [213, 295] width 328 height 15
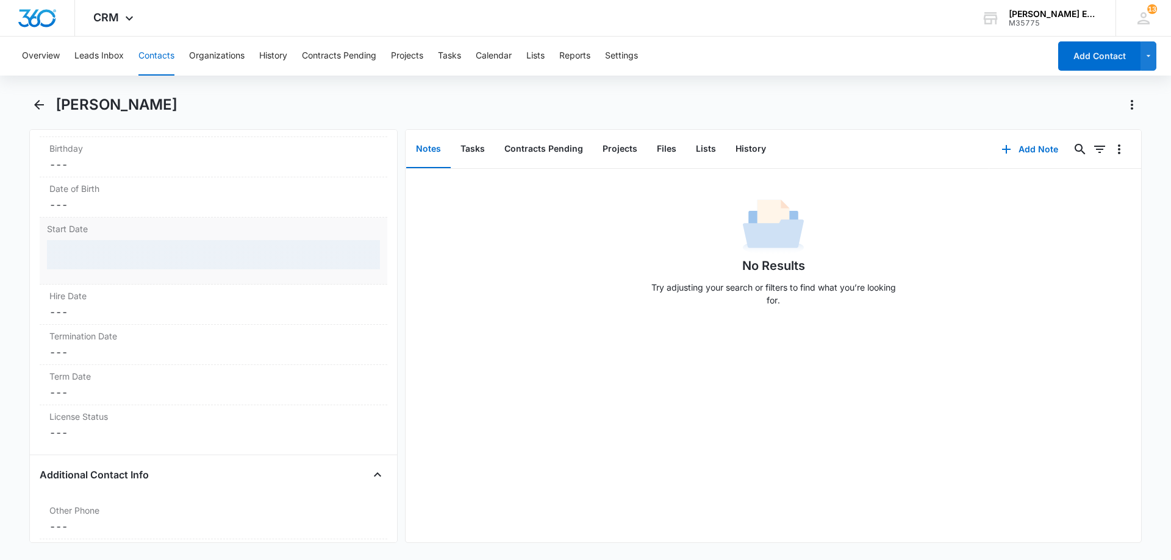
scroll to position [1302, 0]
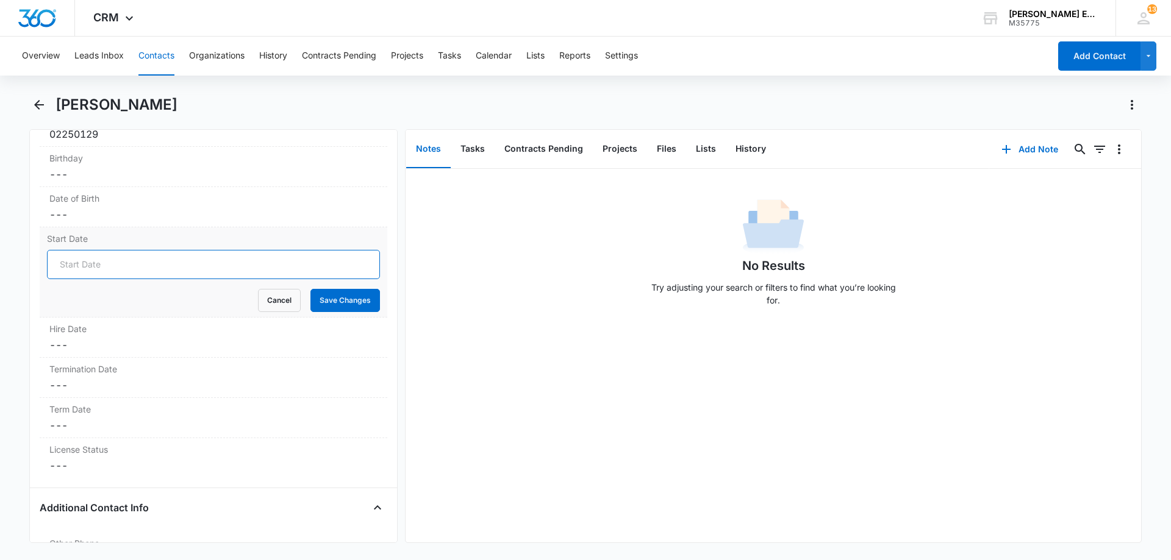
click at [110, 269] on input "Start Date" at bounding box center [213, 264] width 333 height 29
click at [279, 256] on input "Start Date" at bounding box center [213, 264] width 333 height 29
click at [133, 347] on dd "Cancel Save Changes ---" at bounding box center [213, 345] width 328 height 15
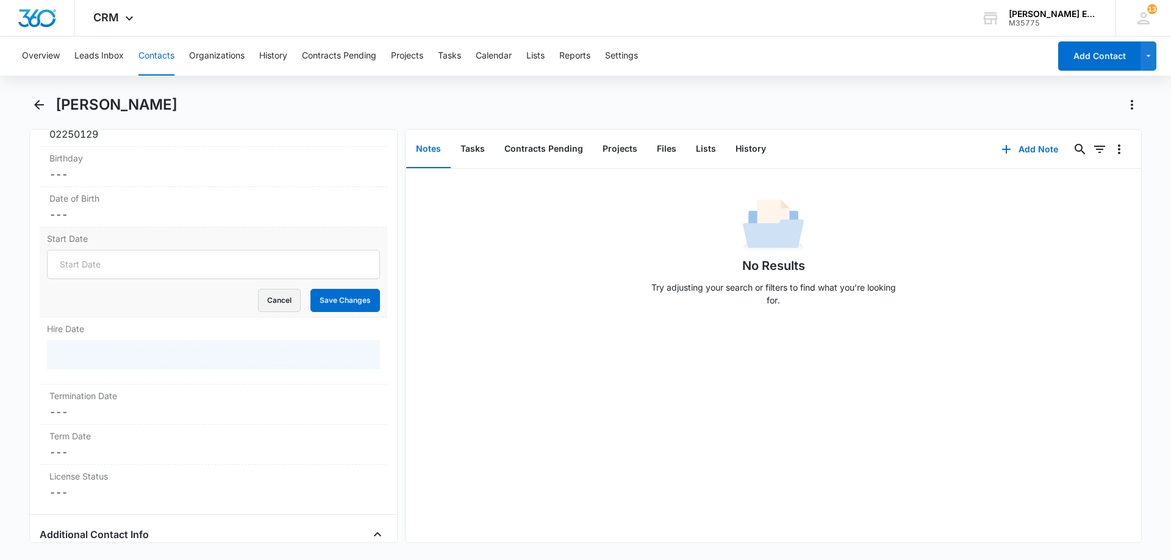
click at [274, 303] on button "Cancel" at bounding box center [279, 300] width 43 height 23
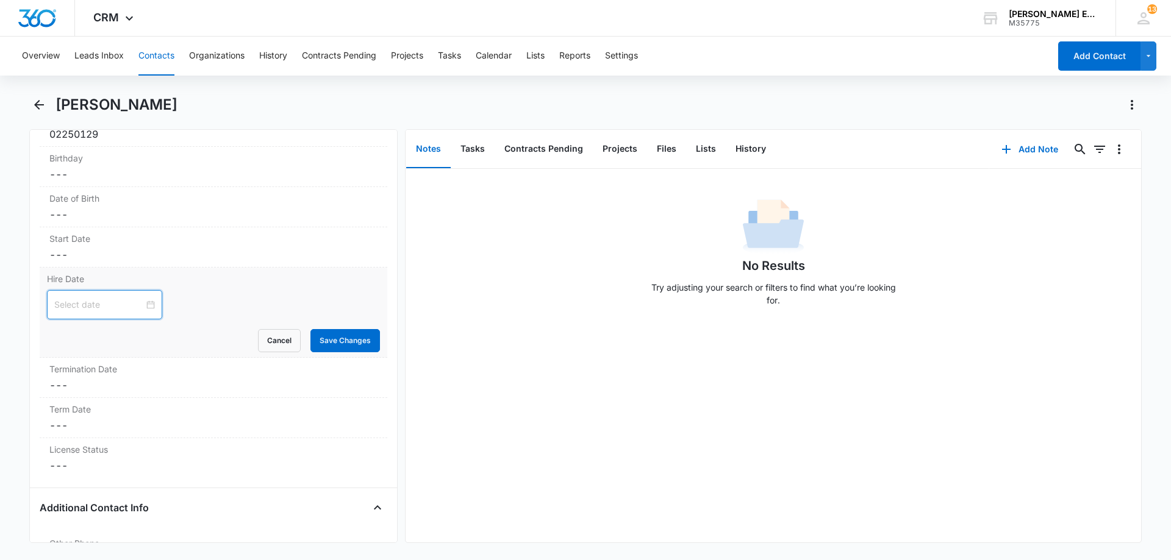
click at [101, 304] on input at bounding box center [99, 304] width 90 height 13
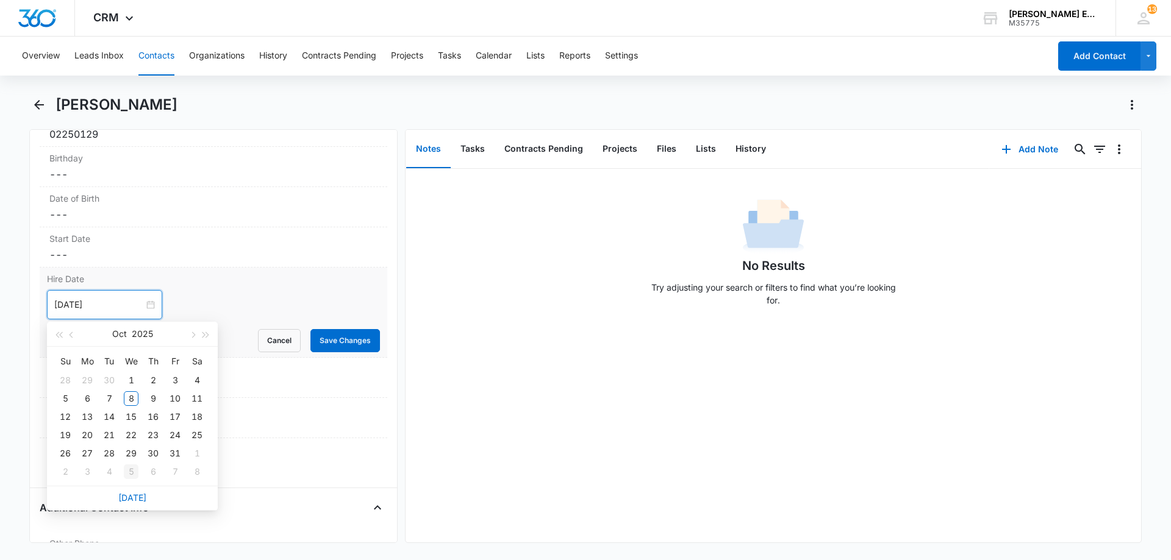
type input "[DATE]"
drag, startPoint x: 132, startPoint y: 498, endPoint x: 326, endPoint y: 374, distance: 230.1
click at [134, 498] on link "[DATE]" at bounding box center [132, 498] width 28 height 10
type input "[DATE]"
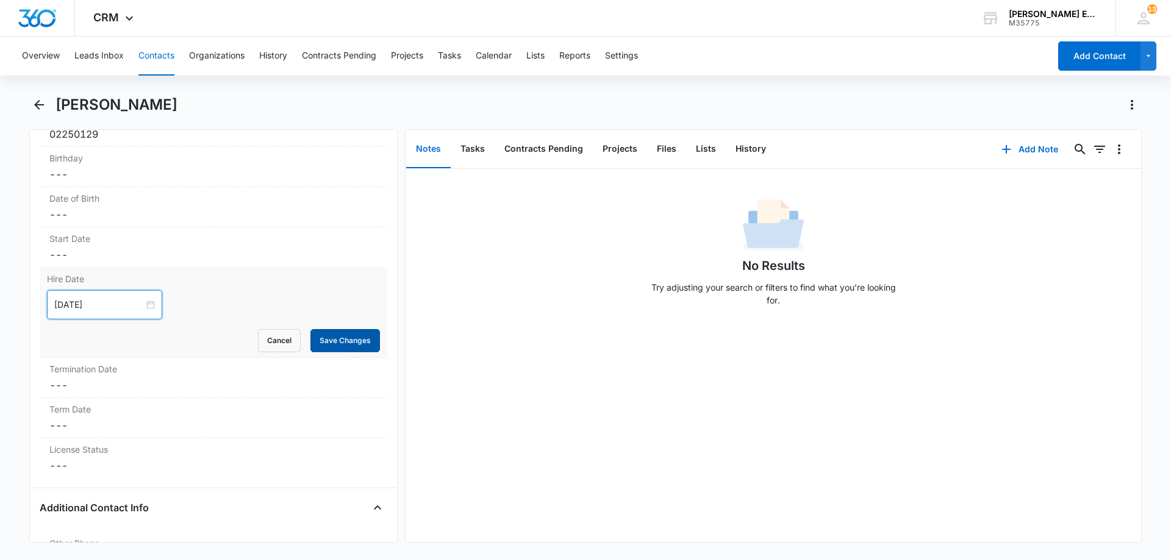
click at [349, 337] on button "Save Changes" at bounding box center [345, 340] width 70 height 23
drag, startPoint x: 114, startPoint y: 465, endPoint x: 185, endPoint y: 382, distance: 109.0
click at [115, 465] on dd "Cancel Save Changes ---" at bounding box center [213, 466] width 328 height 15
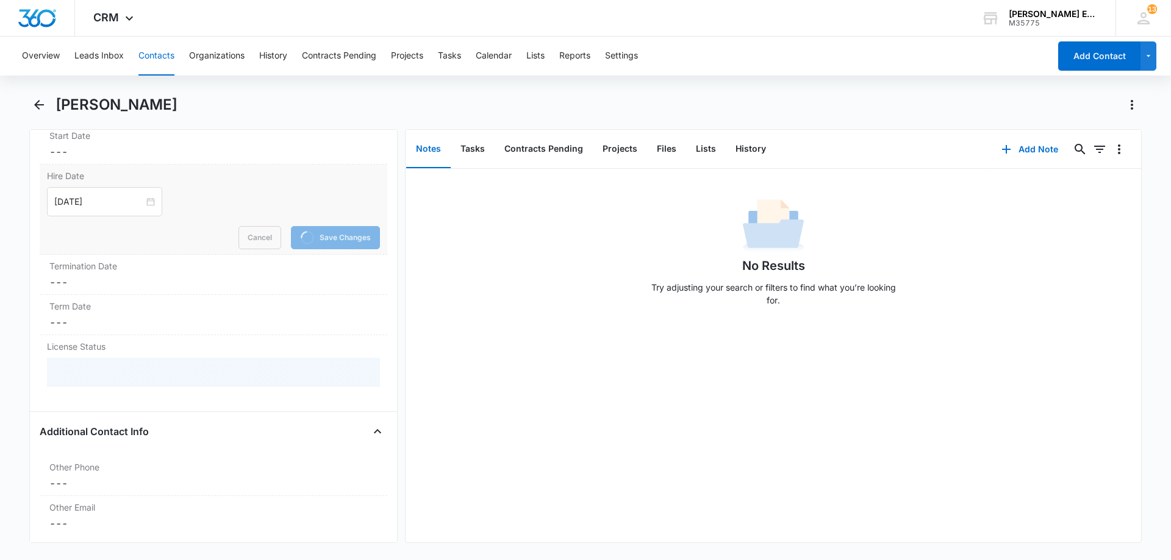
scroll to position [1424, 0]
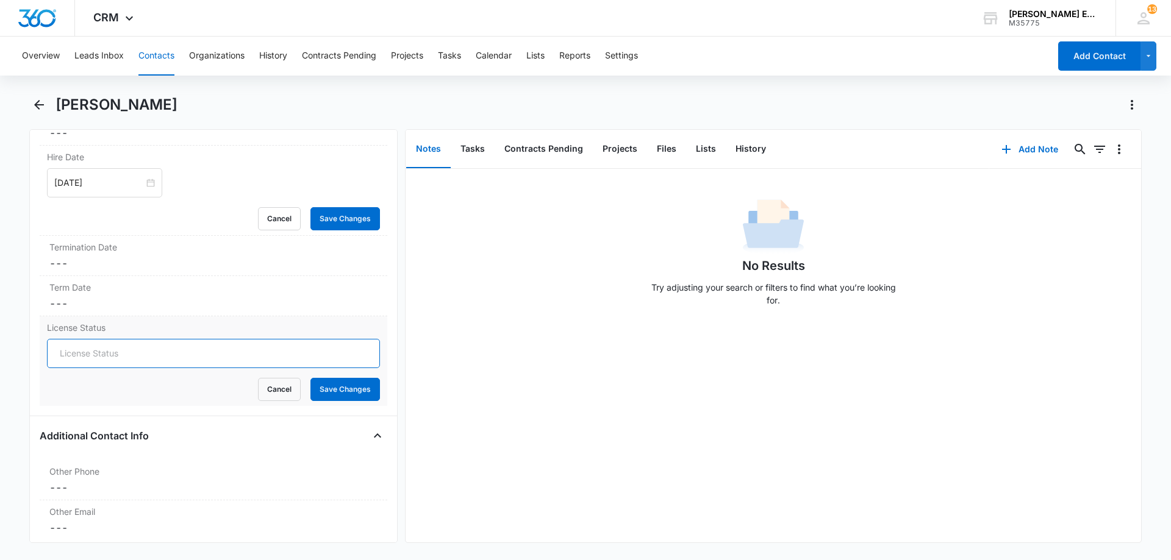
click at [93, 352] on input "License Status" at bounding box center [213, 353] width 333 height 29
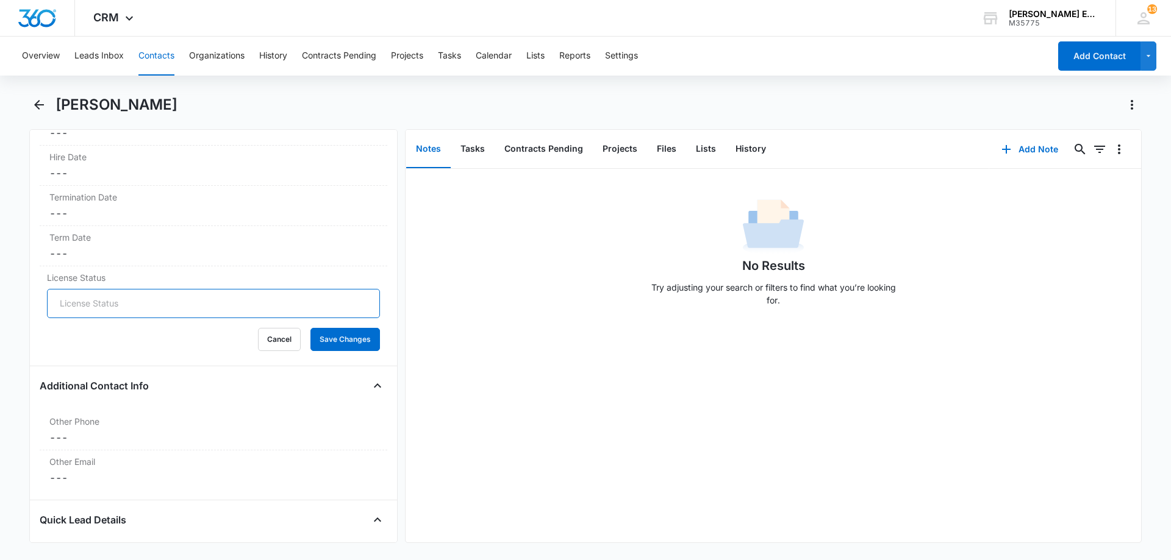
type input "Active"
click at [327, 342] on button "Save Changes" at bounding box center [345, 339] width 70 height 23
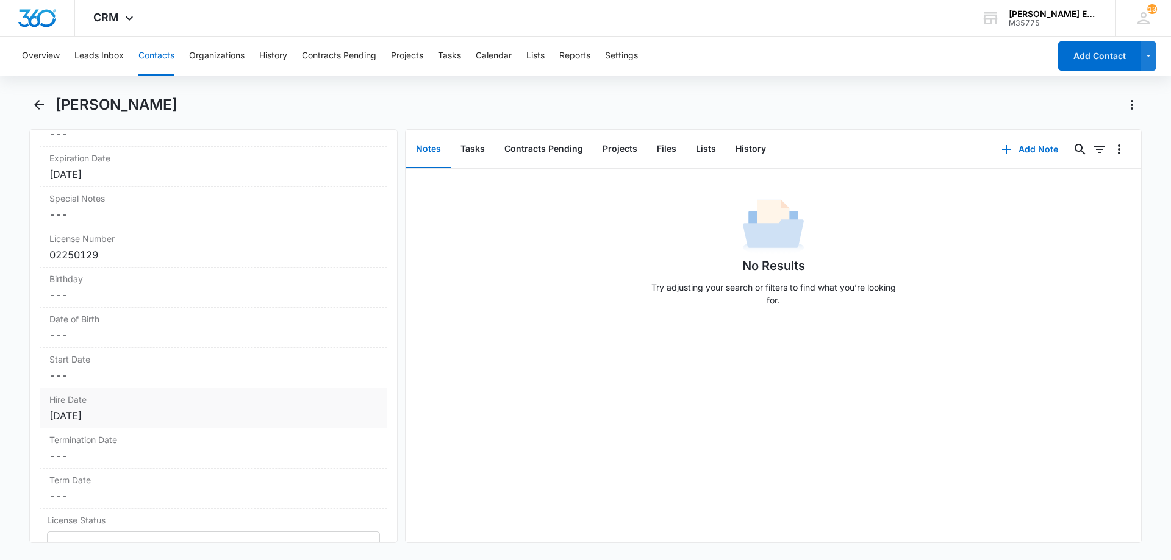
scroll to position [1180, 0]
click at [114, 338] on dd "Cancel Save Changes ---" at bounding box center [213, 336] width 328 height 15
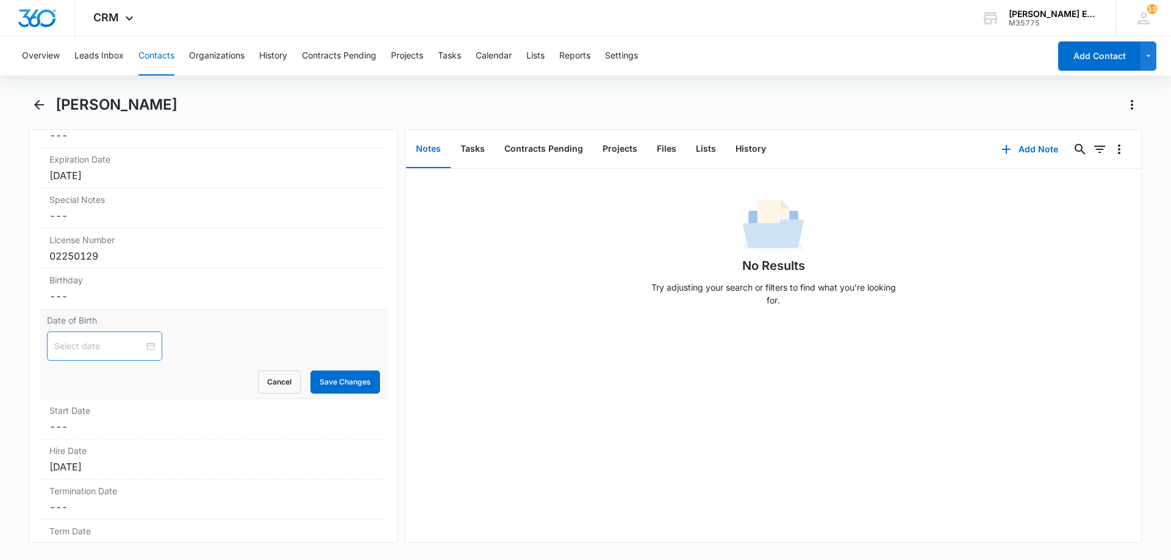
click at [97, 354] on div at bounding box center [104, 346] width 115 height 29
click at [145, 374] on button "2025" at bounding box center [142, 375] width 21 height 24
click at [57, 375] on span "button" at bounding box center [59, 377] width 6 height 6
click at [127, 410] on div "2000" at bounding box center [132, 408] width 37 height 15
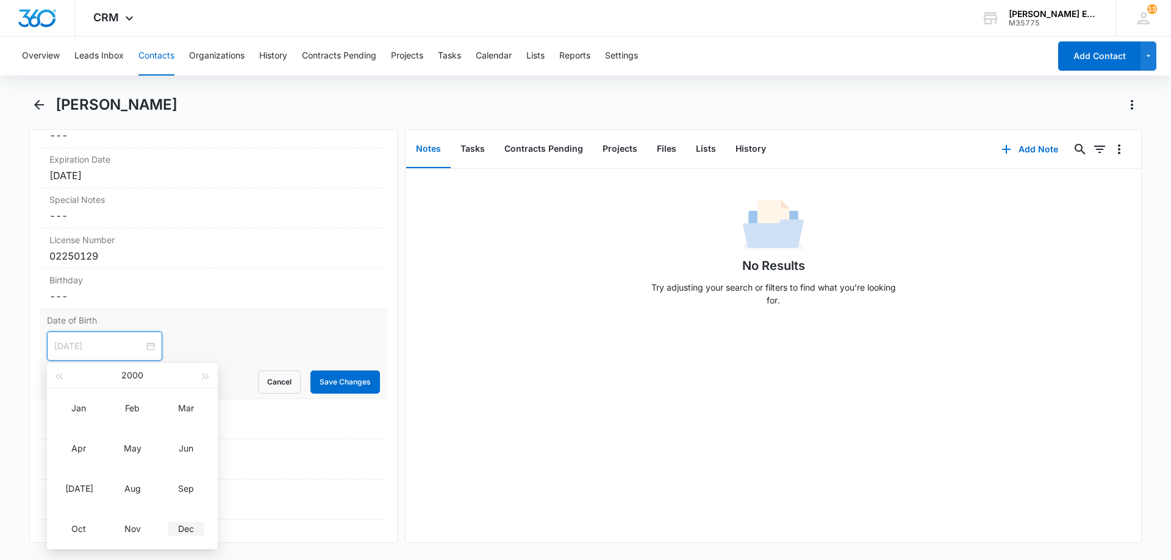
type input "[DATE]"
click at [183, 528] on div "Dec" at bounding box center [186, 529] width 37 height 15
click at [83, 479] on div "18" at bounding box center [87, 477] width 15 height 15
type input "[DATE]"
click at [332, 388] on button "Save Changes" at bounding box center [345, 382] width 70 height 23
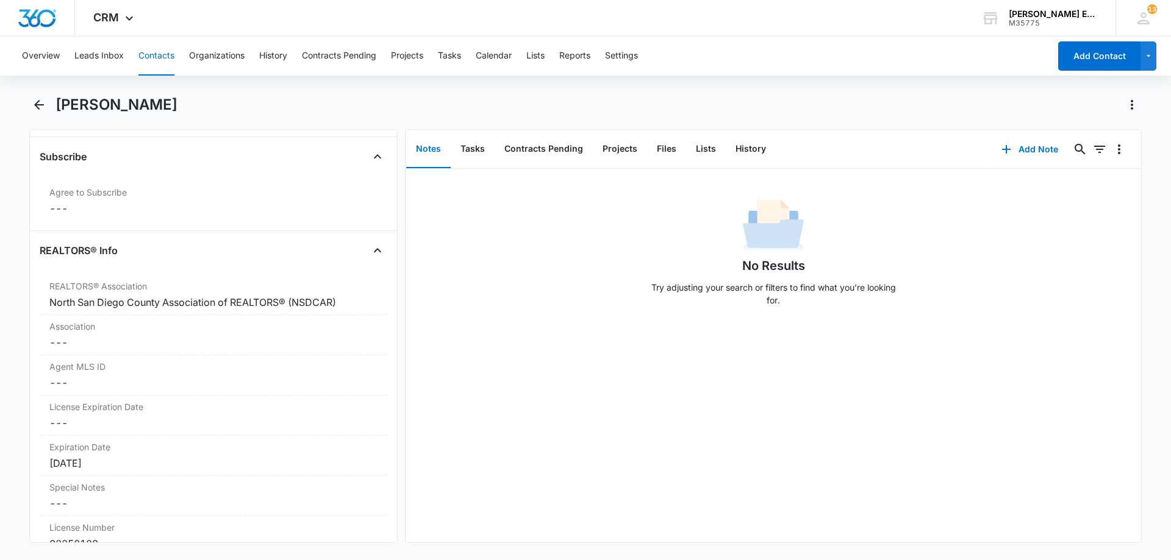
scroll to position [692, 0]
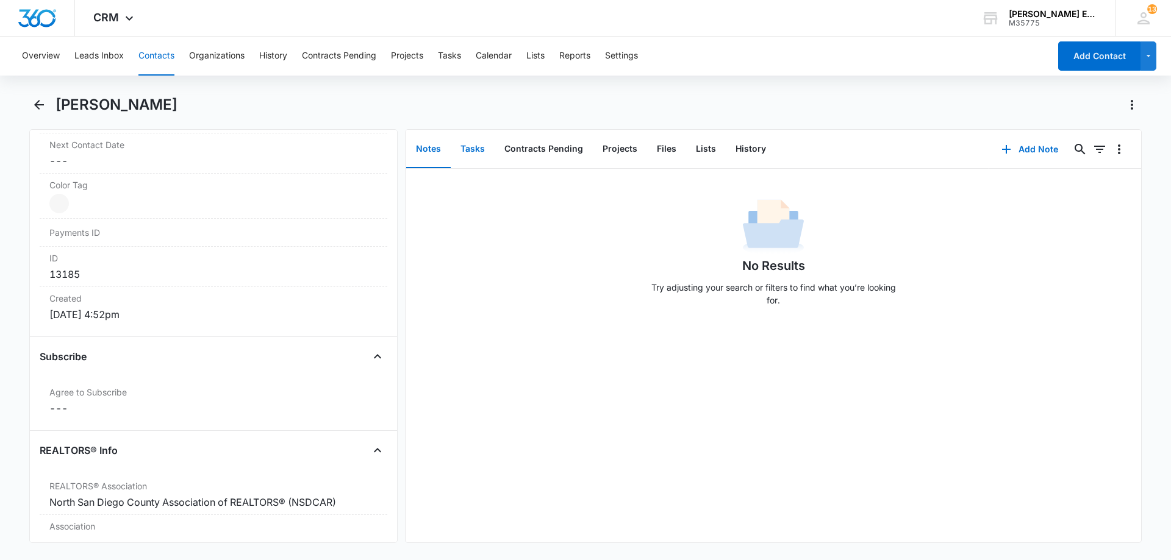
click at [474, 150] on button "Tasks" at bounding box center [473, 150] width 44 height 38
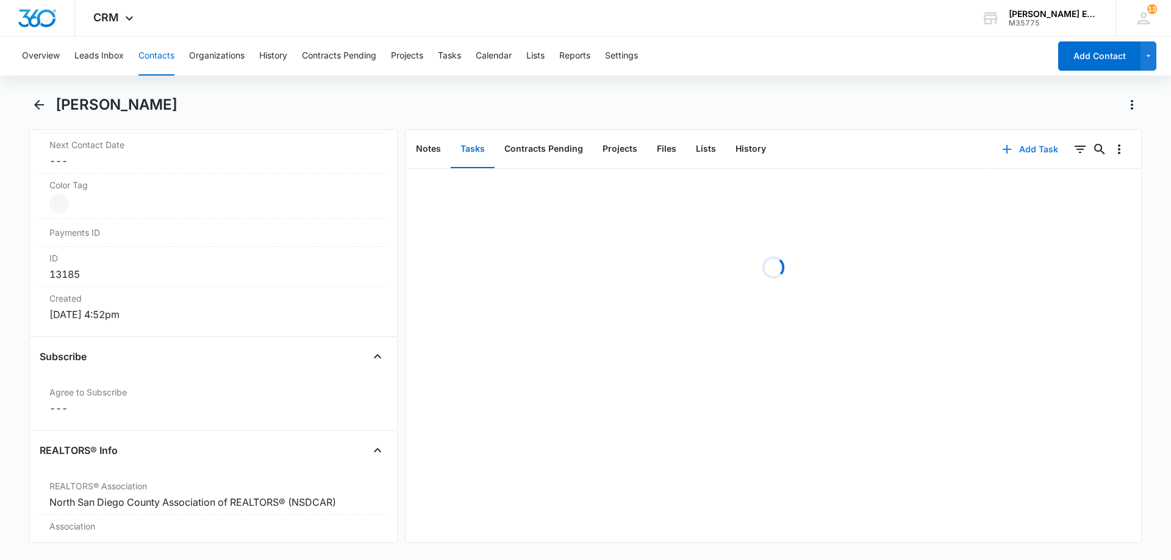
click at [1023, 149] on button "Add Task" at bounding box center [1030, 149] width 81 height 29
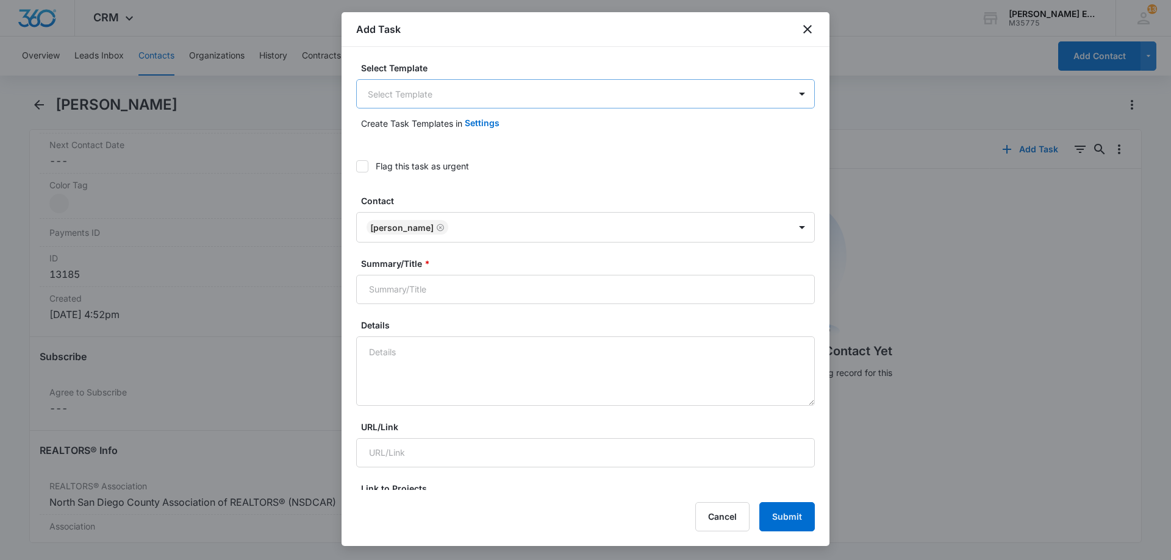
click at [483, 92] on body "CRM Apps Reputation Websites Forms CRM Email Social Shop Payments POS Content A…" at bounding box center [585, 280] width 1171 height 560
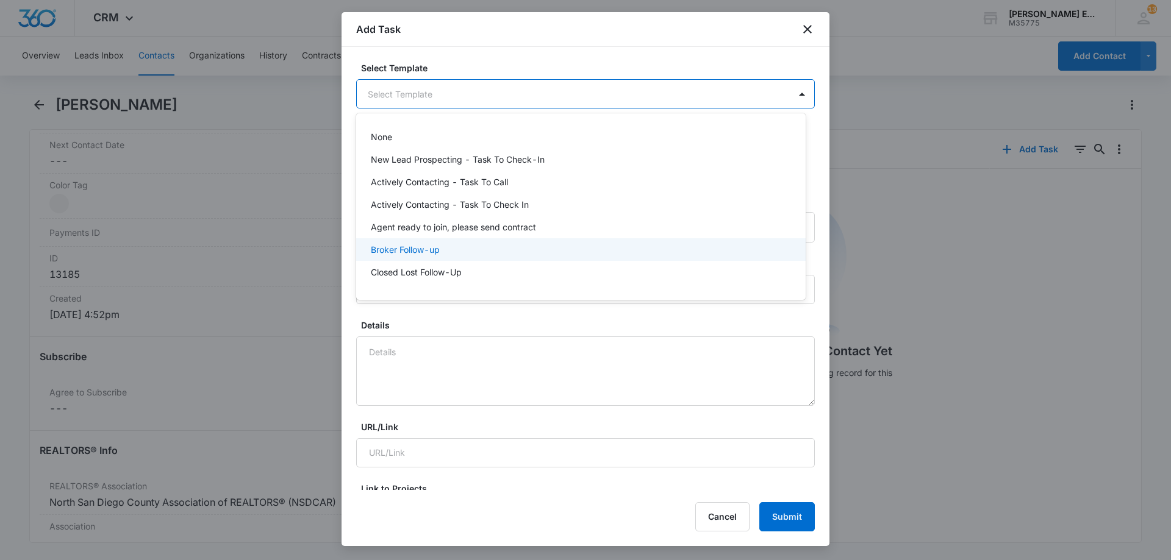
scroll to position [183, 0]
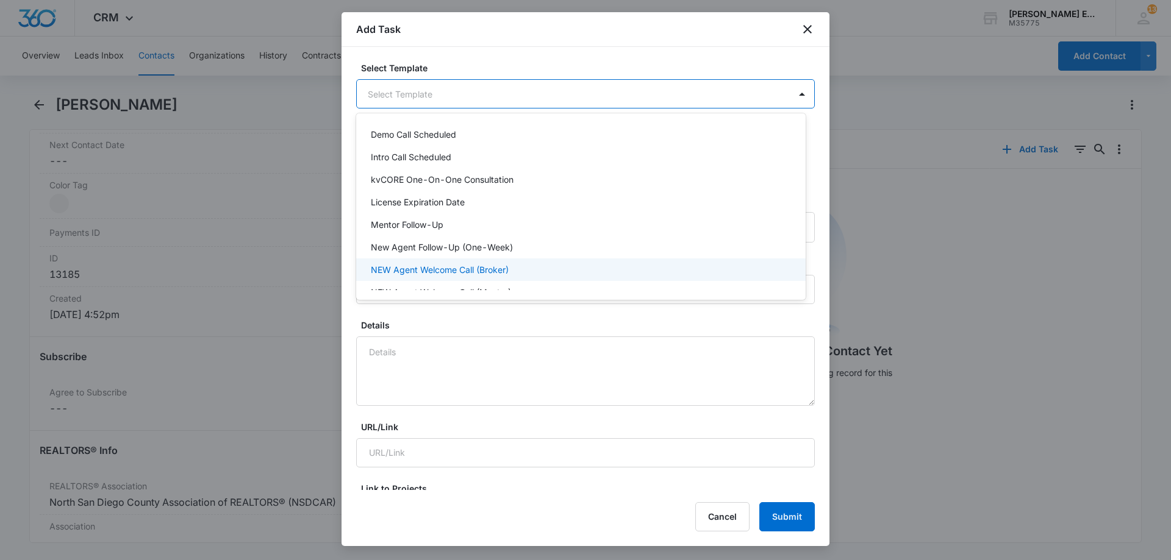
click at [453, 274] on p "NEW Agent Welcome Call (Broker)" at bounding box center [440, 269] width 138 height 13
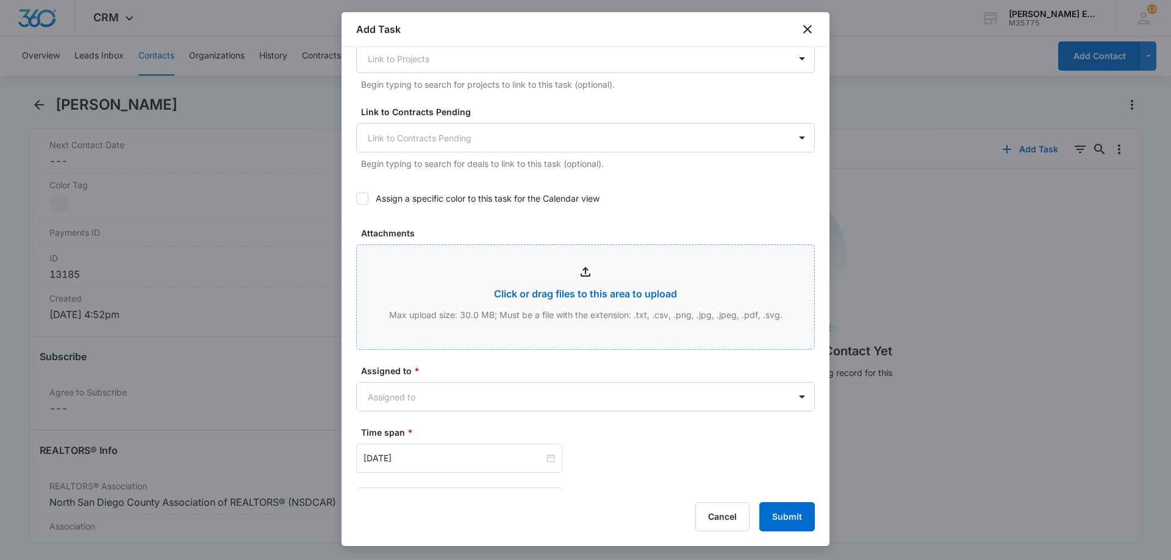
scroll to position [488, 0]
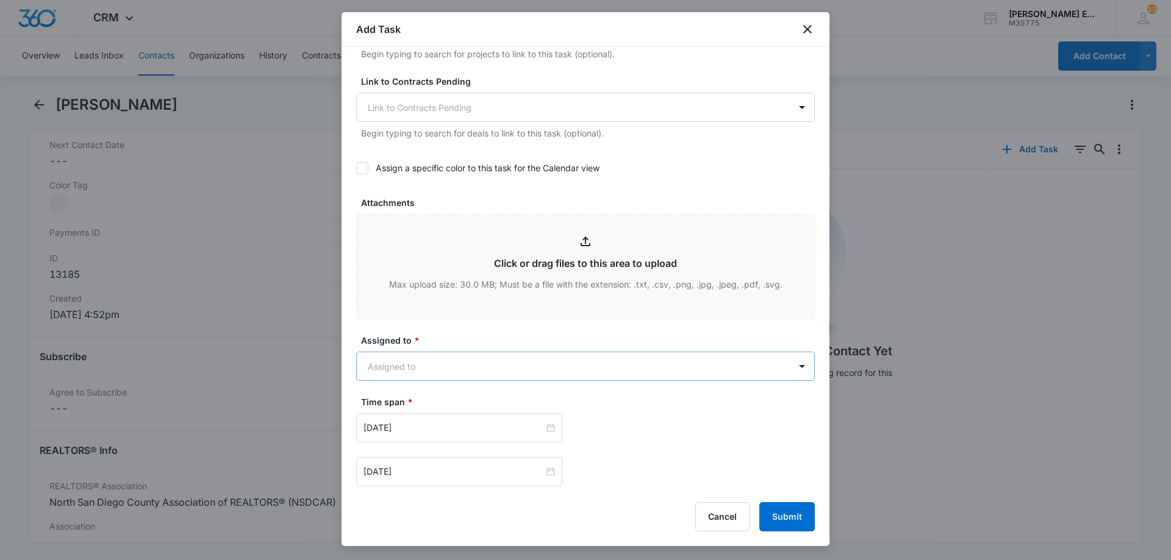
click at [454, 357] on body "CRM Apps Reputation Websites Forms CRM Email Social Shop Payments POS Content A…" at bounding box center [585, 280] width 1171 height 560
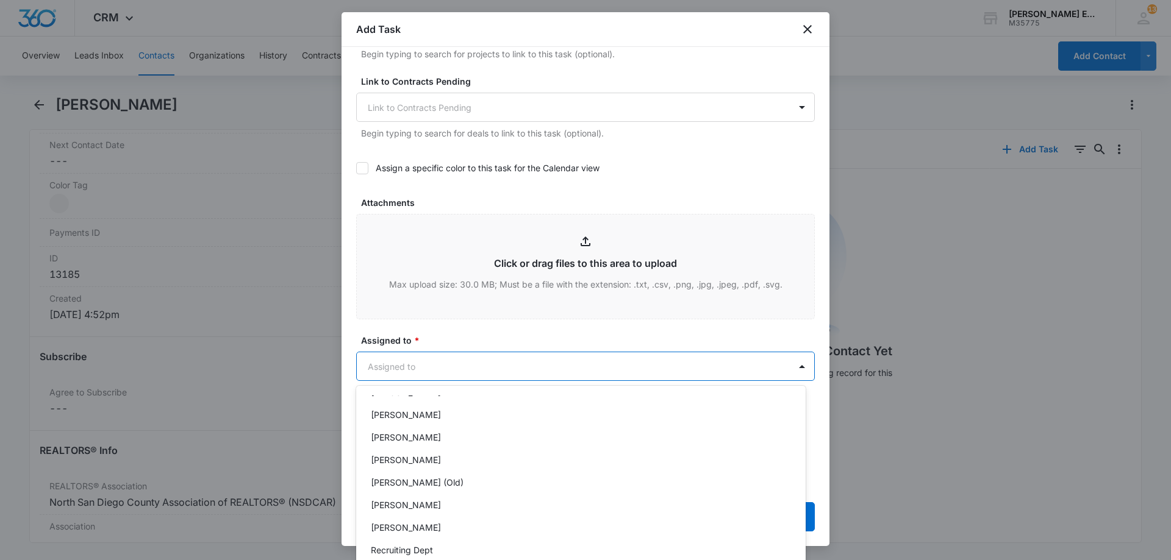
scroll to position [244, 0]
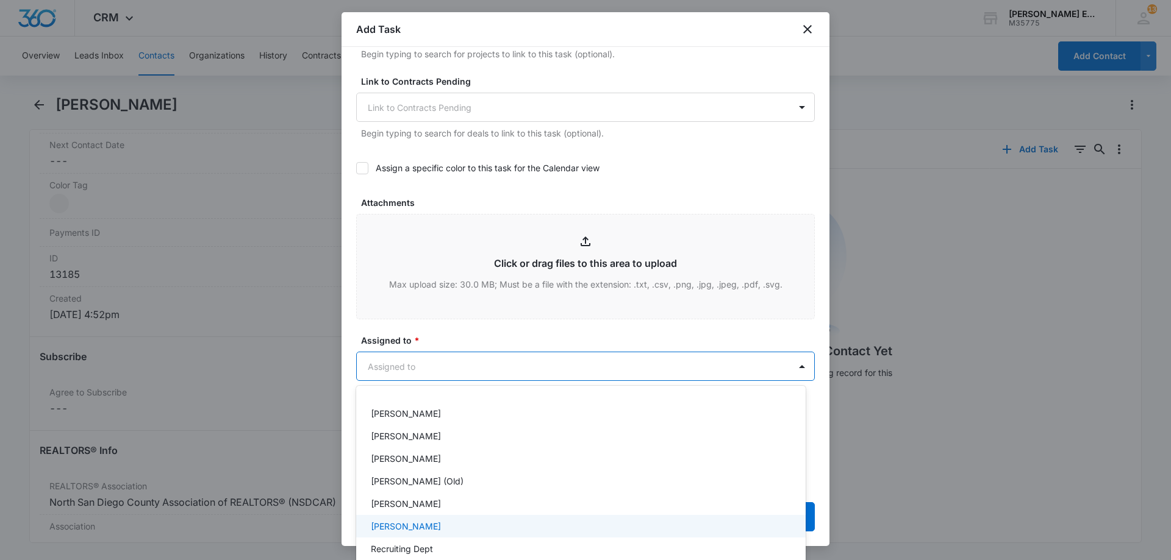
click at [415, 525] on p "[PERSON_NAME]" at bounding box center [406, 526] width 70 height 13
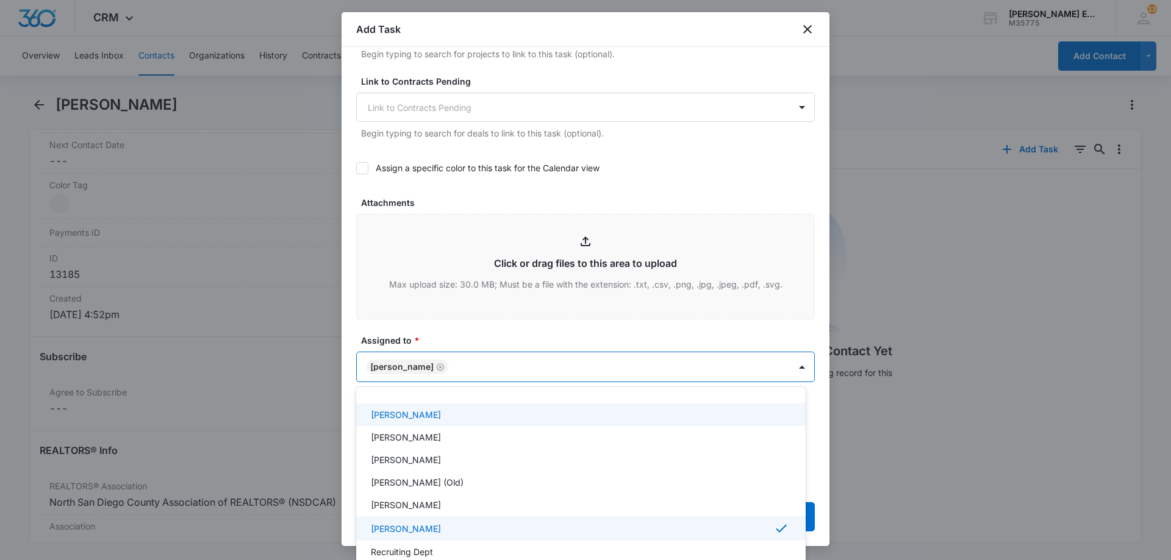
click at [546, 365] on div at bounding box center [585, 280] width 1171 height 560
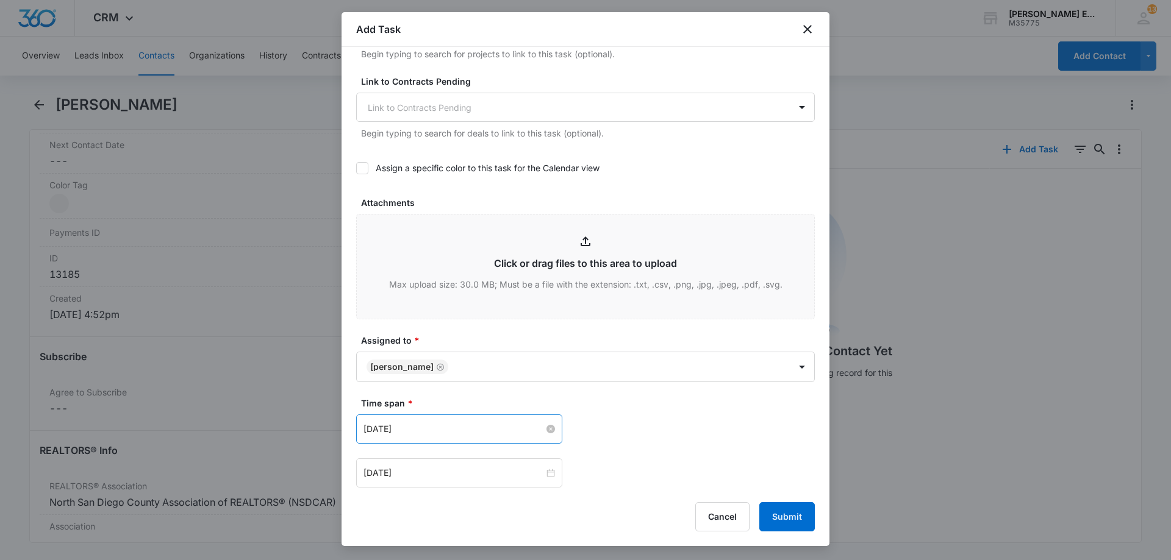
click at [515, 424] on input "[DATE]" at bounding box center [453, 429] width 181 height 13
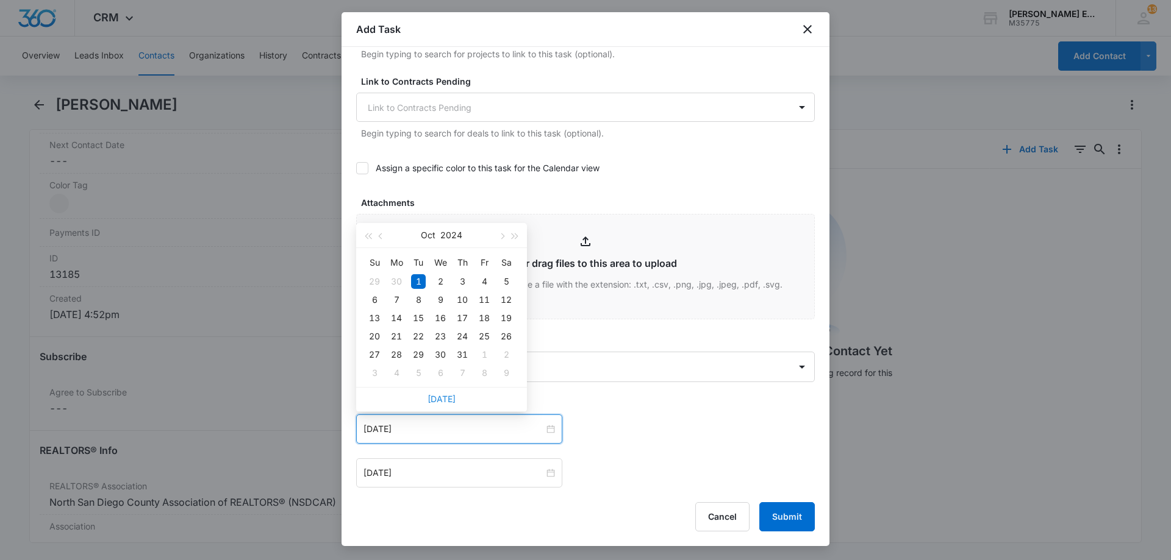
click at [448, 395] on div "[DATE]" at bounding box center [441, 399] width 171 height 24
click at [445, 397] on link "[DATE]" at bounding box center [442, 399] width 28 height 10
type input "[DATE]"
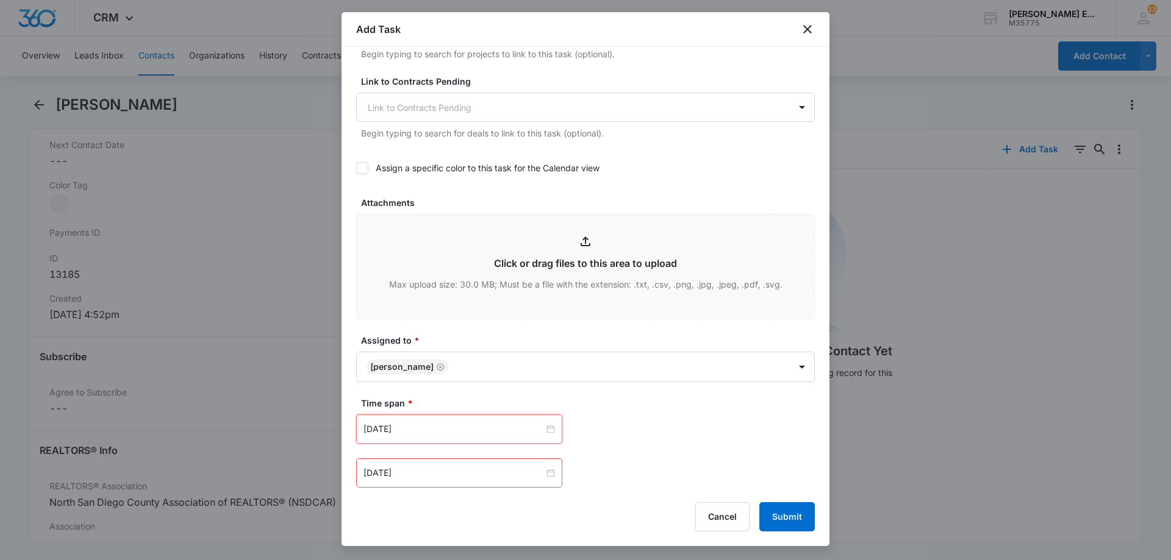
click at [474, 484] on div "[DATE]" at bounding box center [459, 473] width 206 height 29
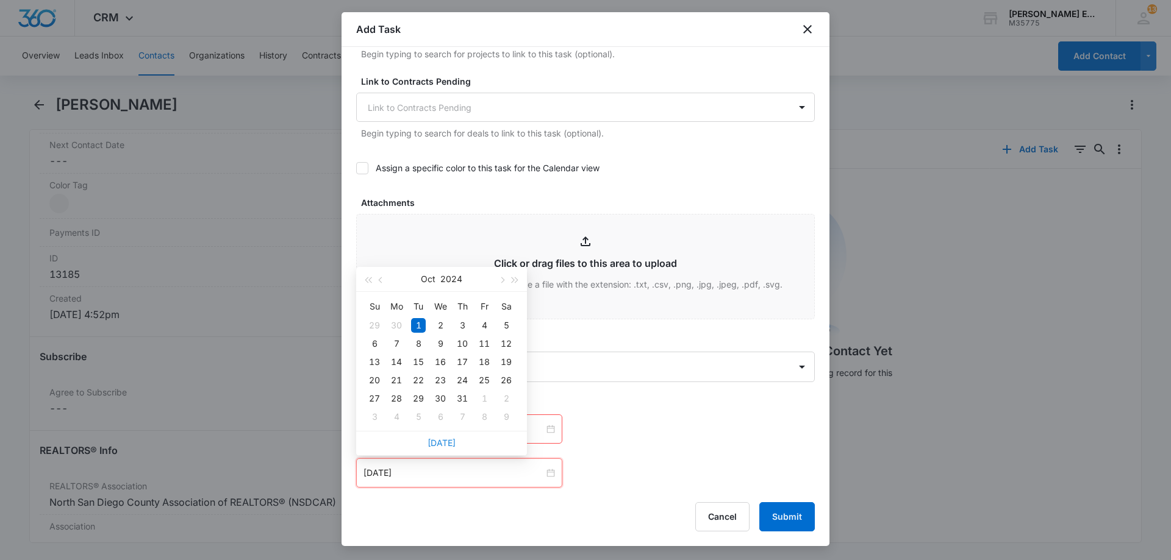
click at [434, 440] on link "[DATE]" at bounding box center [442, 443] width 28 height 10
type input "[DATE]"
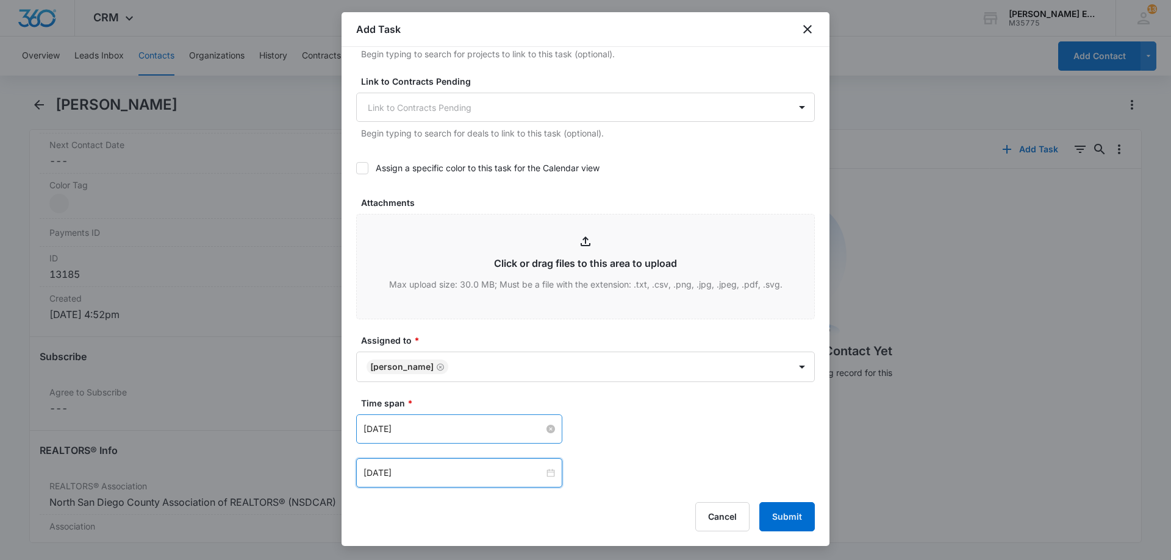
click at [525, 428] on input "[DATE]" at bounding box center [453, 429] width 181 height 13
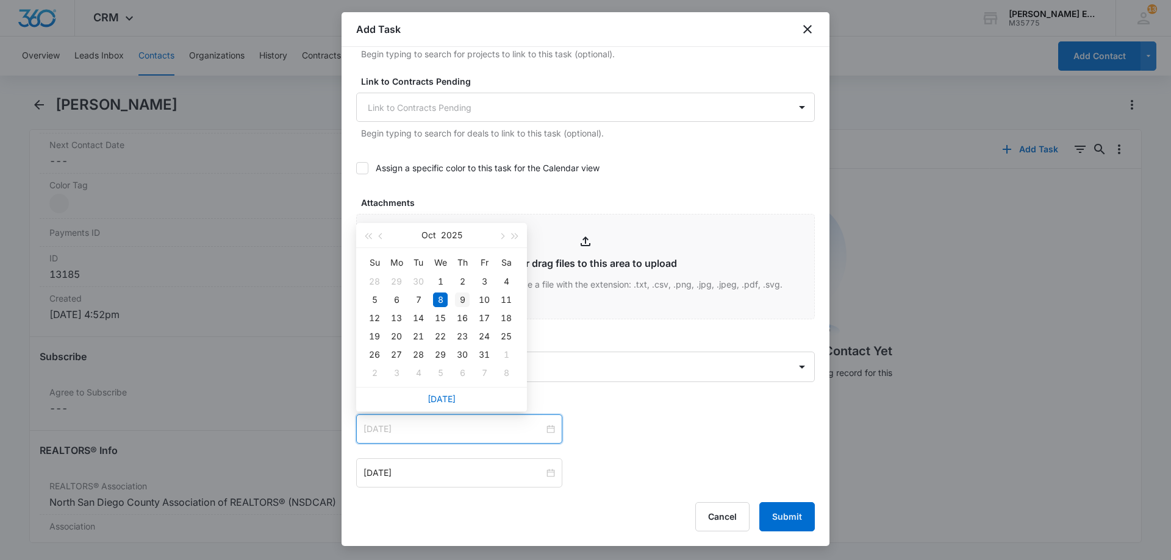
type input "[DATE]"
click at [468, 304] on div "9" at bounding box center [462, 300] width 15 height 15
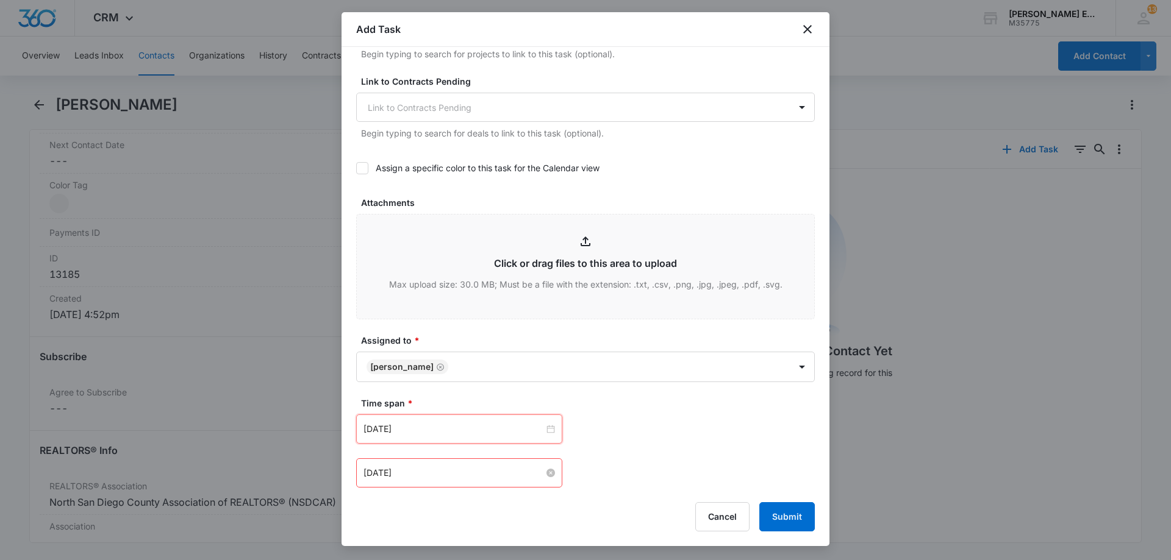
click at [496, 471] on input "[DATE]" at bounding box center [453, 473] width 181 height 13
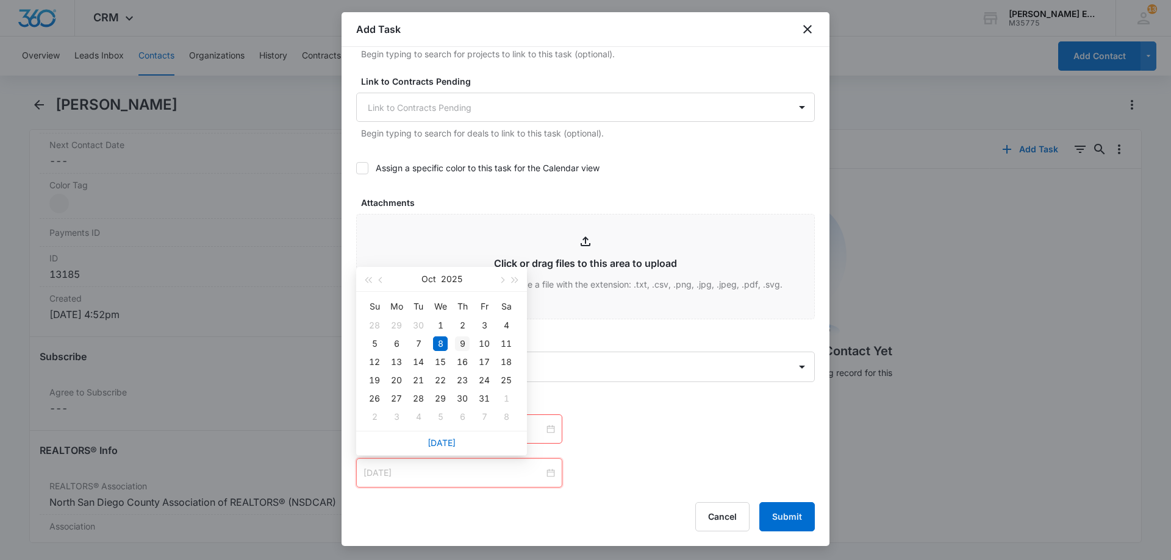
type input "[DATE]"
click at [464, 344] on div "9" at bounding box center [462, 344] width 15 height 15
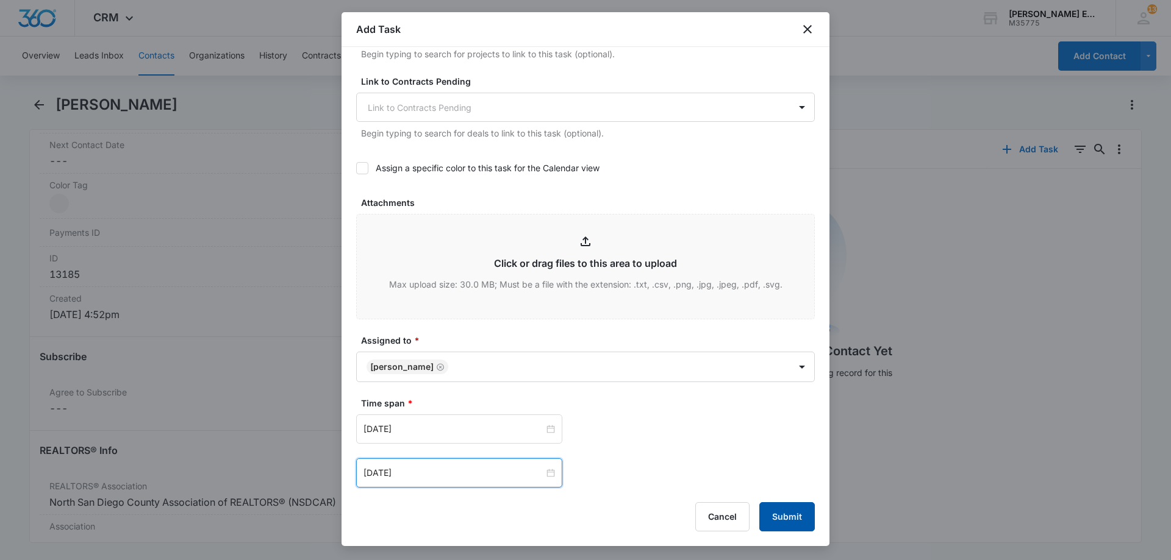
click at [789, 521] on button "Submit" at bounding box center [787, 517] width 56 height 29
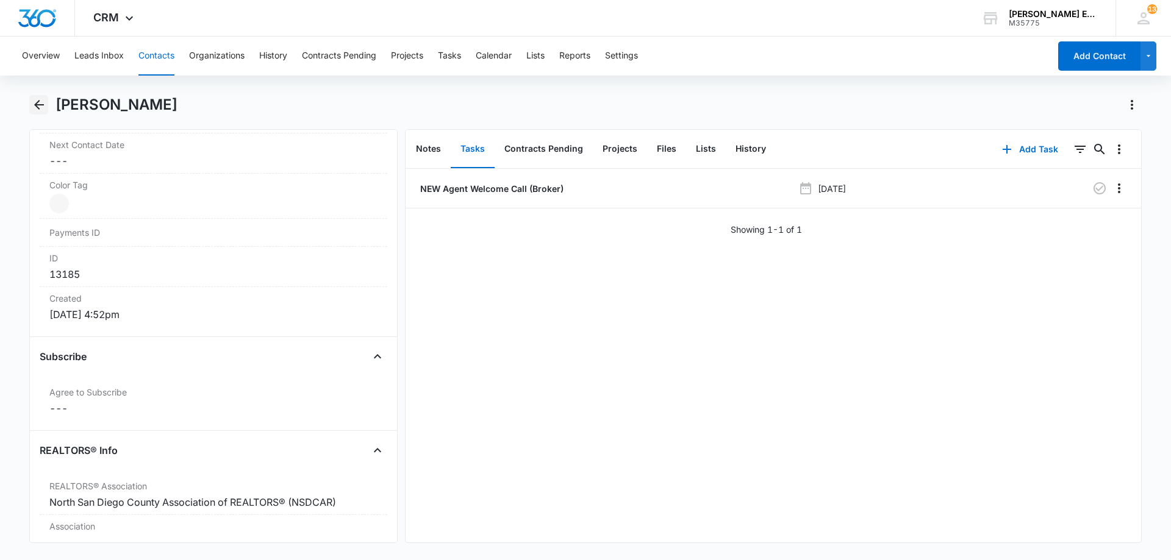
click at [40, 108] on icon "Back" at bounding box center [39, 105] width 15 height 15
